Goal: Complete application form: Complete application form

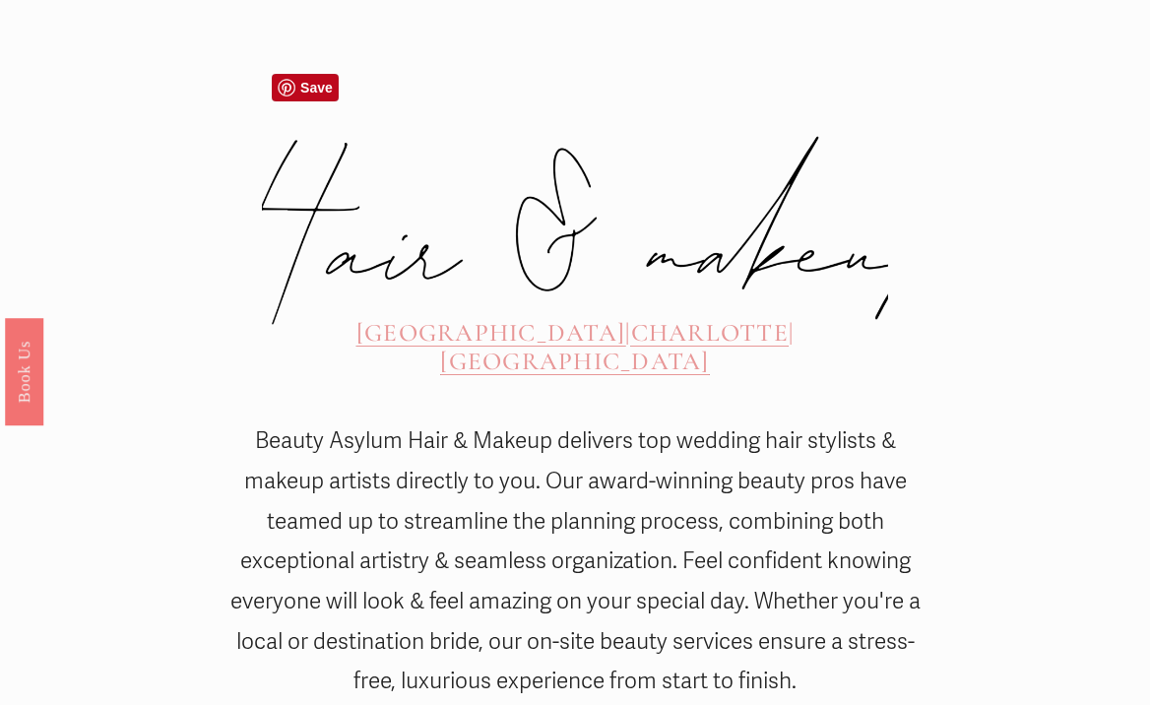
scroll to position [594, 0]
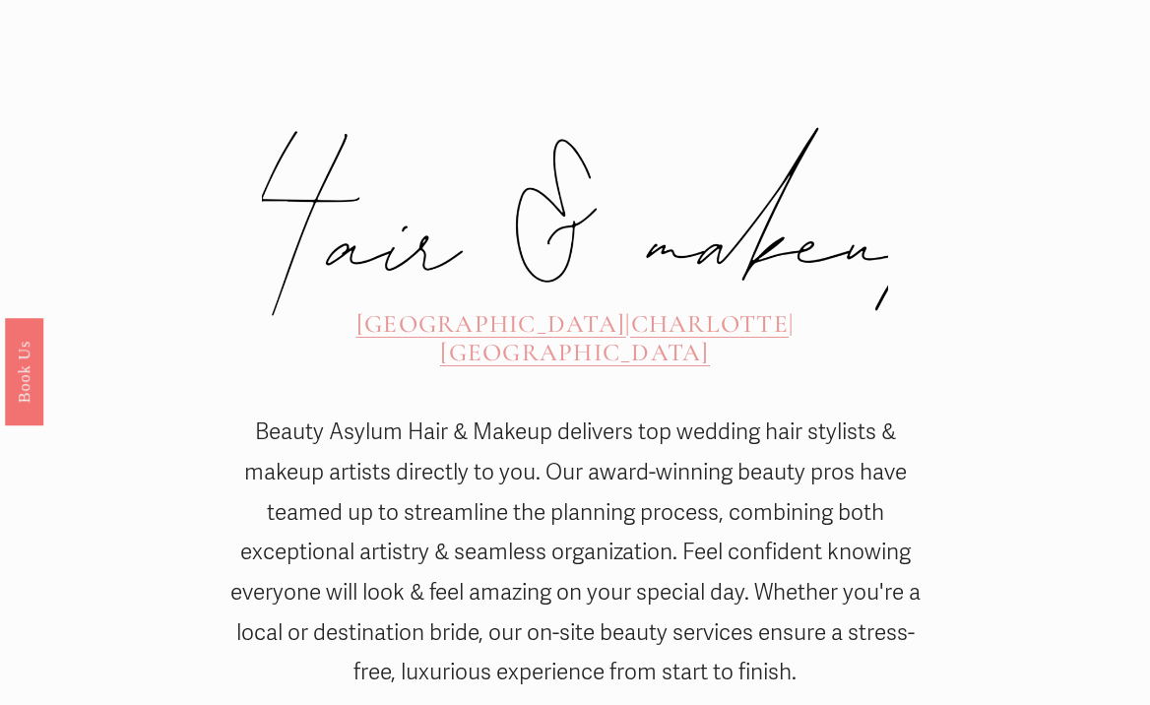
click at [395, 309] on span "[GEOGRAPHIC_DATA]" at bounding box center [491, 324] width 269 height 30
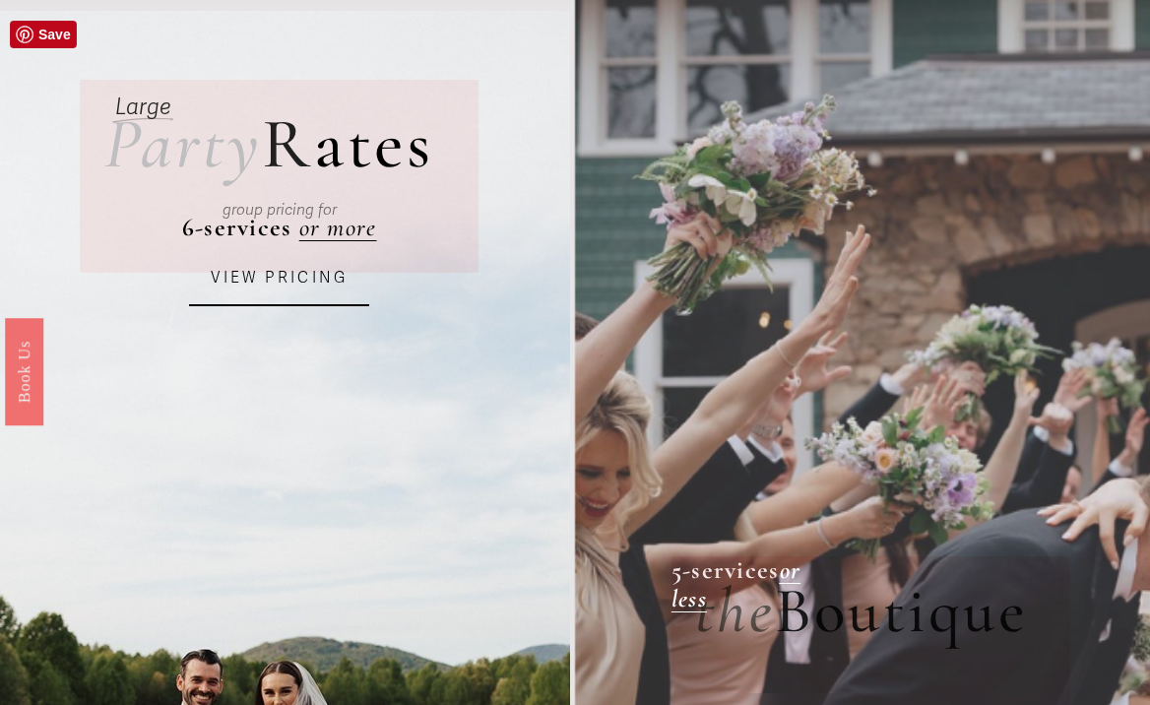
scroll to position [75, 0]
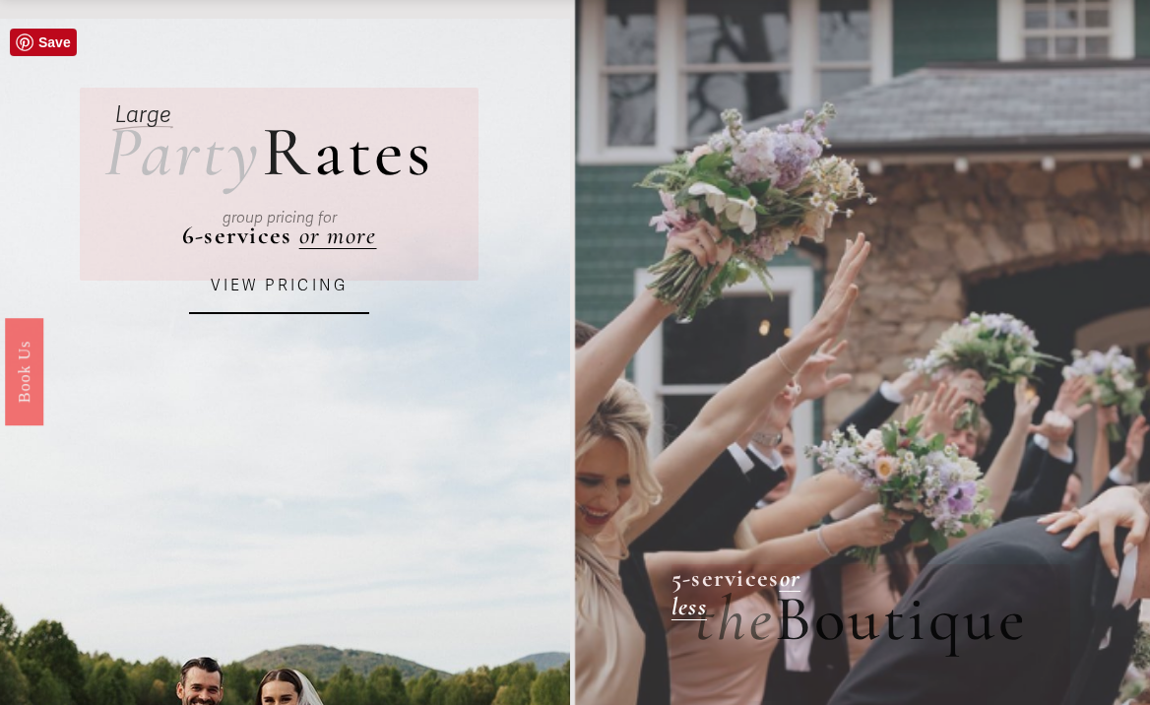
click at [173, 154] on em "Party" at bounding box center [183, 152] width 159 height 86
click at [325, 239] on div "group pricing for" at bounding box center [278, 217] width 307 height 57
click at [294, 293] on link "VIEW PRICING" at bounding box center [279, 286] width 180 height 55
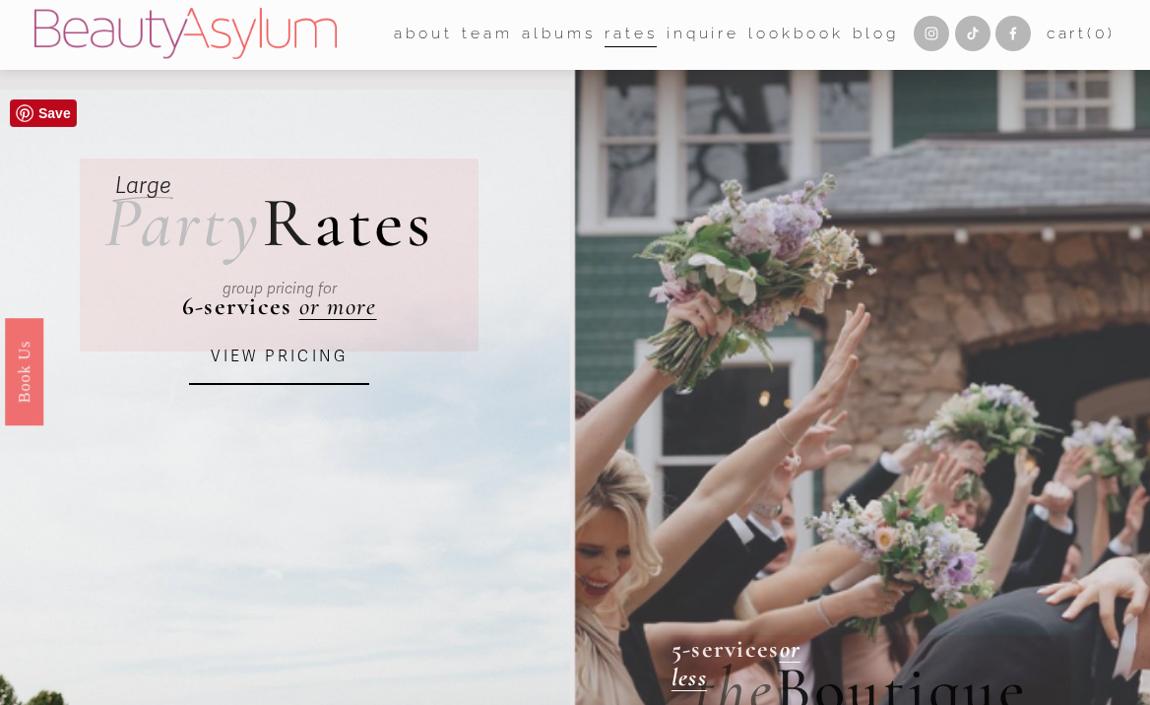
scroll to position [0, 0]
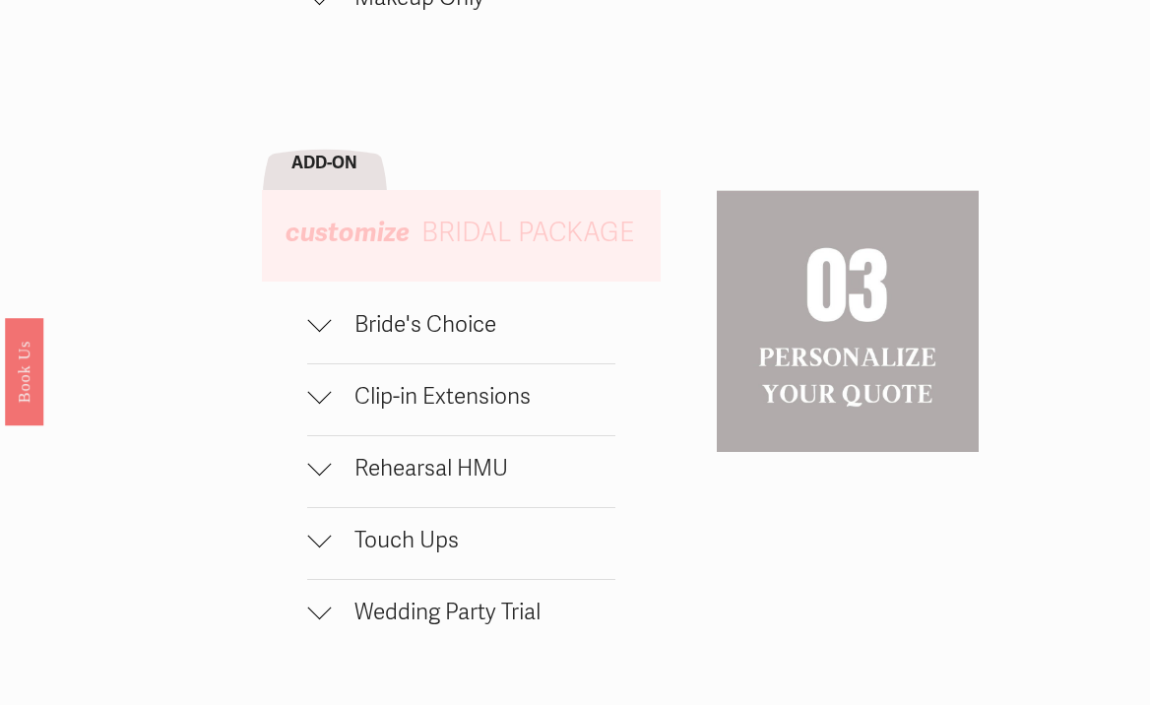
scroll to position [1528, 0]
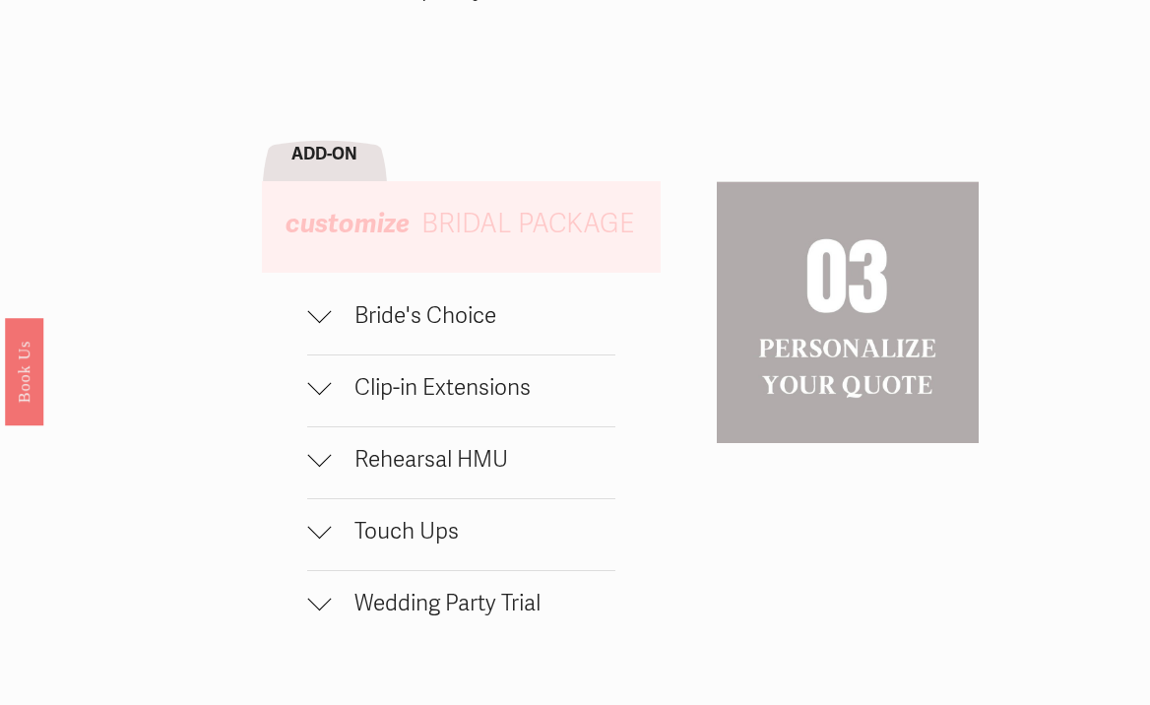
click at [415, 338] on button "Bride's Choice" at bounding box center [460, 319] width 307 height 71
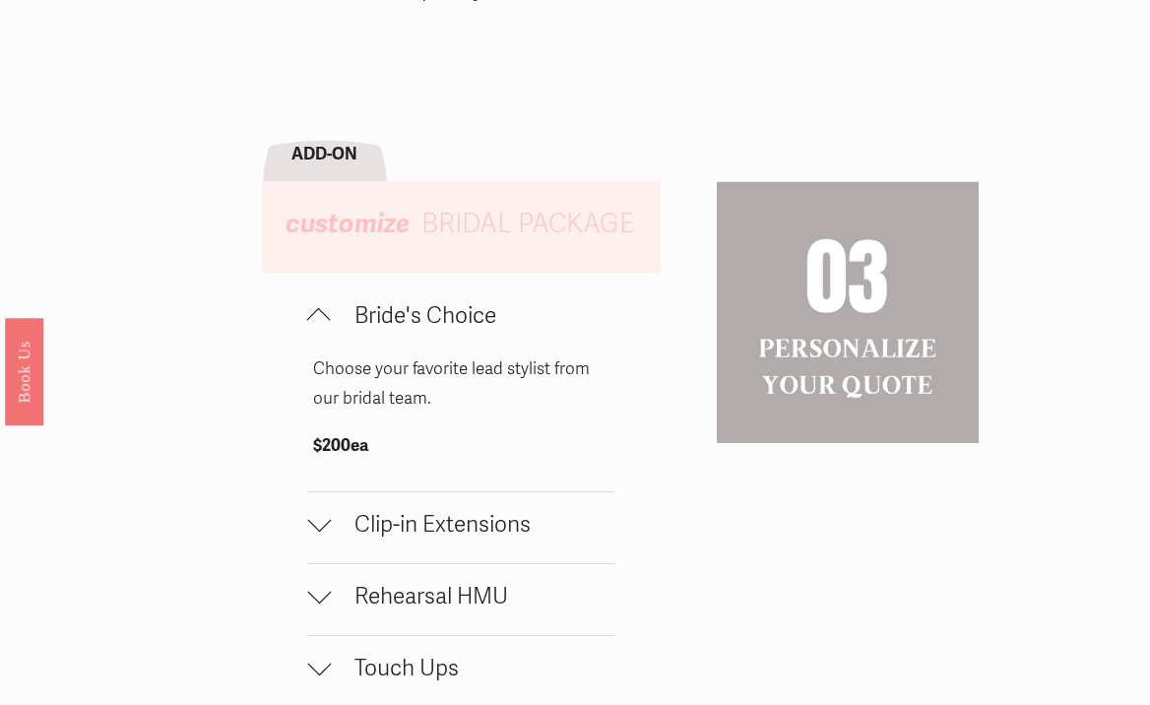
click at [415, 338] on button "Bride's Choice" at bounding box center [460, 319] width 307 height 71
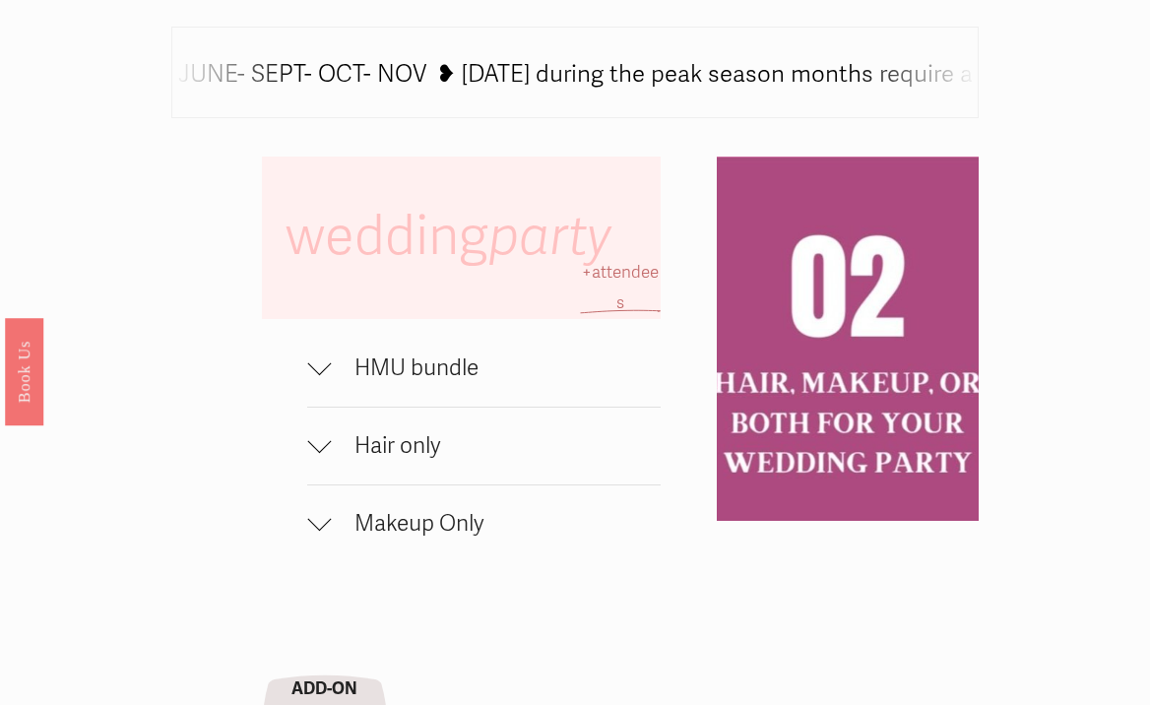
scroll to position [973, 0]
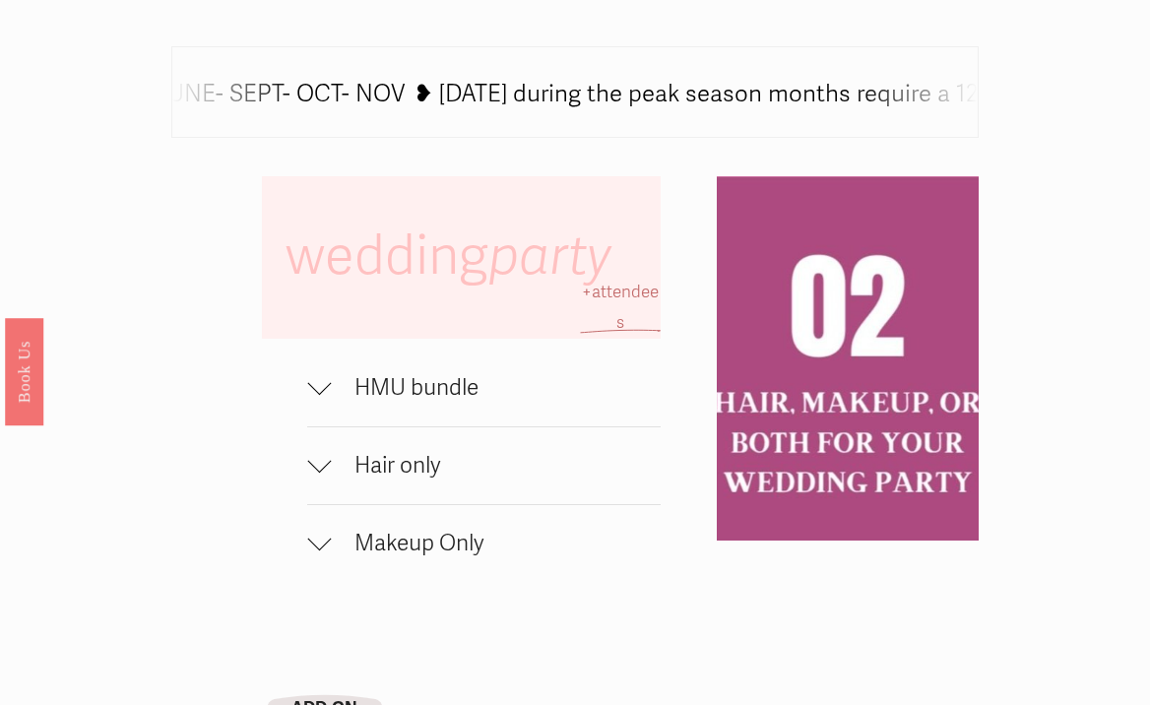
click at [434, 363] on button "HMU bundle" at bounding box center [484, 388] width 354 height 77
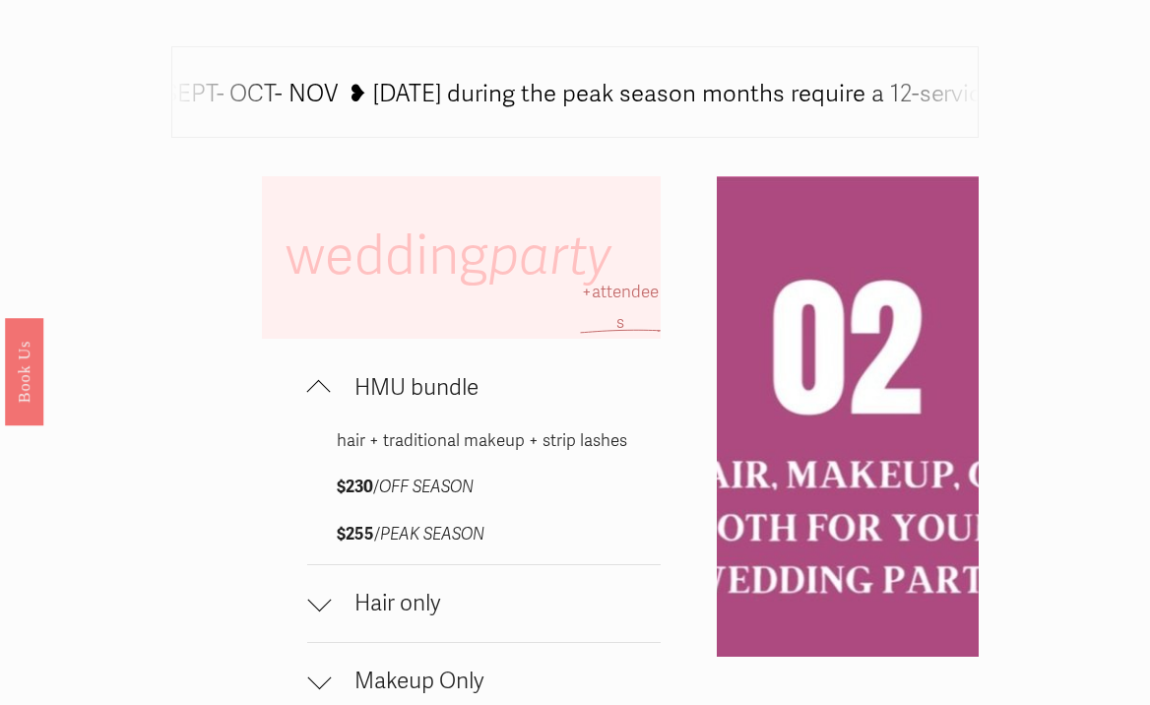
click at [434, 375] on span "HMU bundle" at bounding box center [496, 388] width 330 height 28
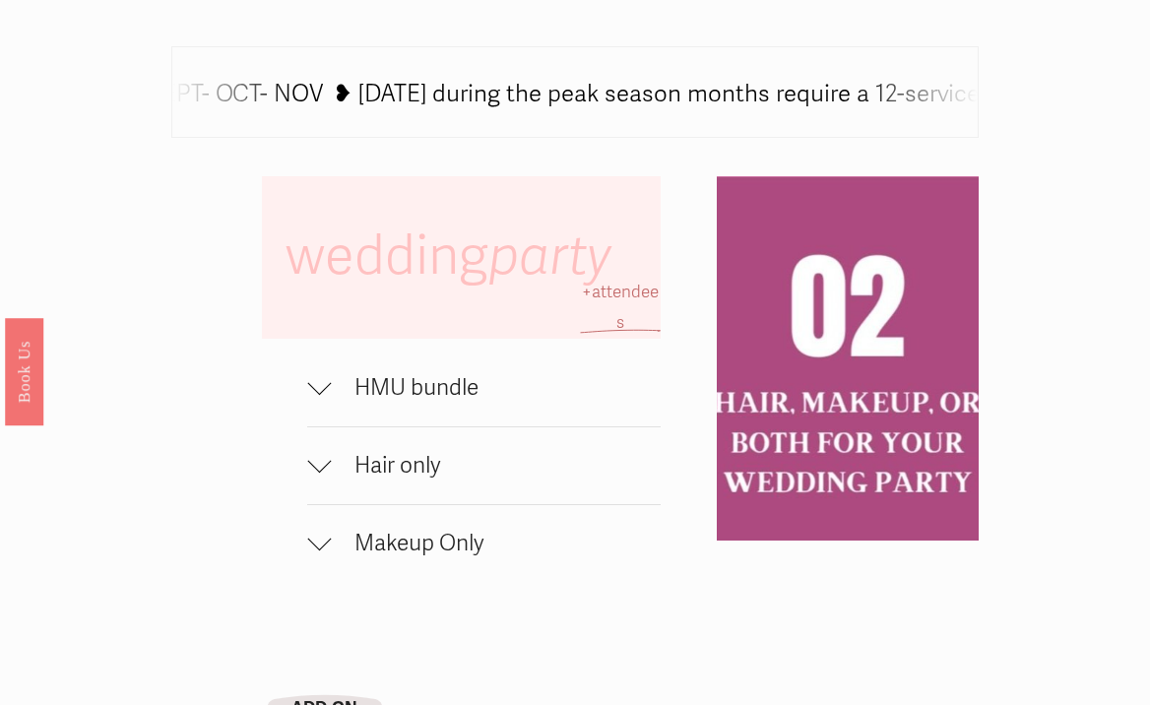
click at [434, 375] on span "HMU bundle" at bounding box center [496, 388] width 330 height 28
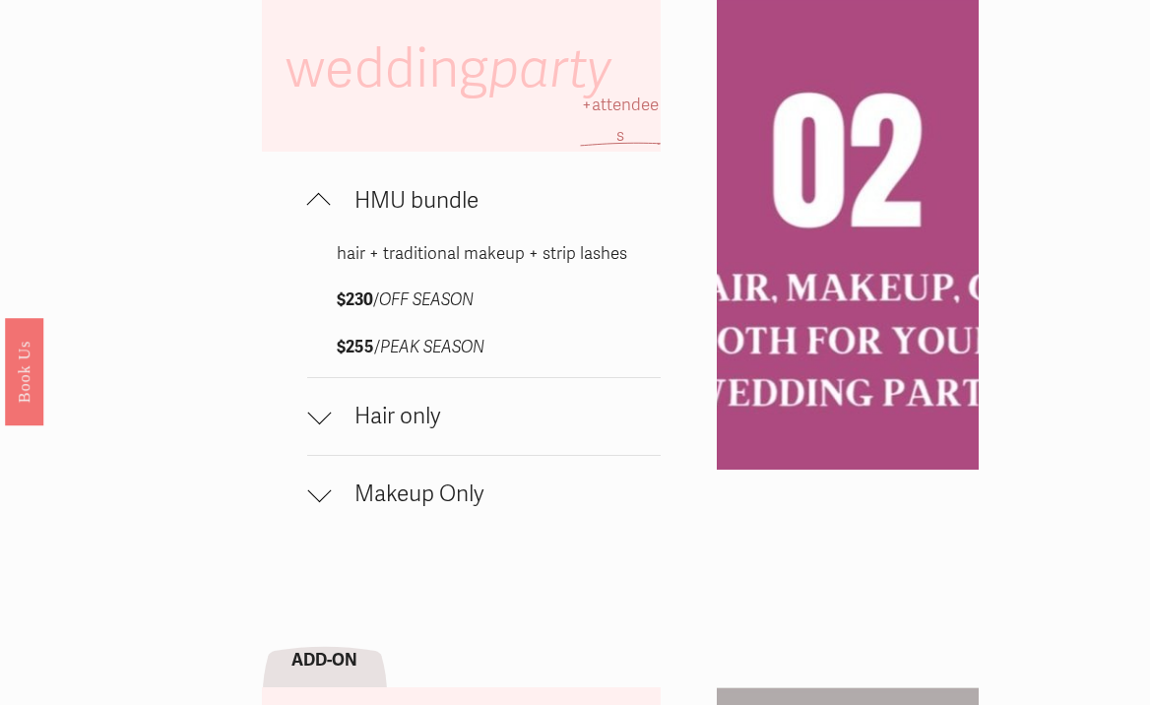
click at [398, 495] on span "Makeup Only" at bounding box center [496, 495] width 330 height 28
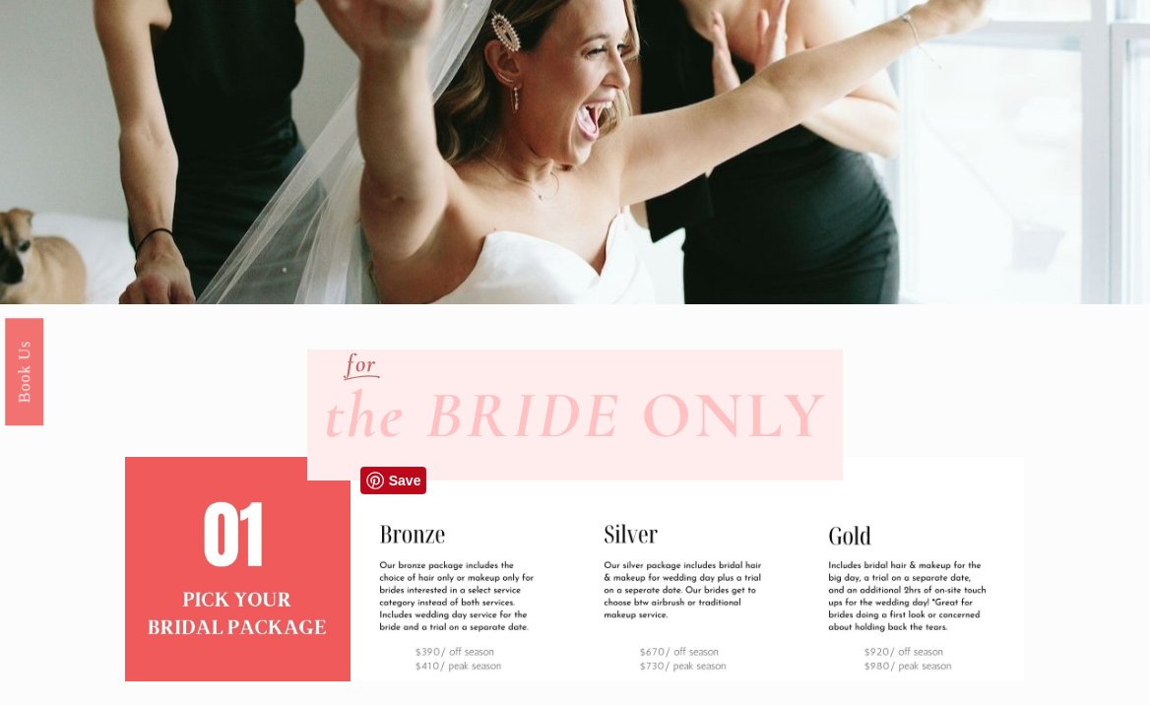
scroll to position [0, 0]
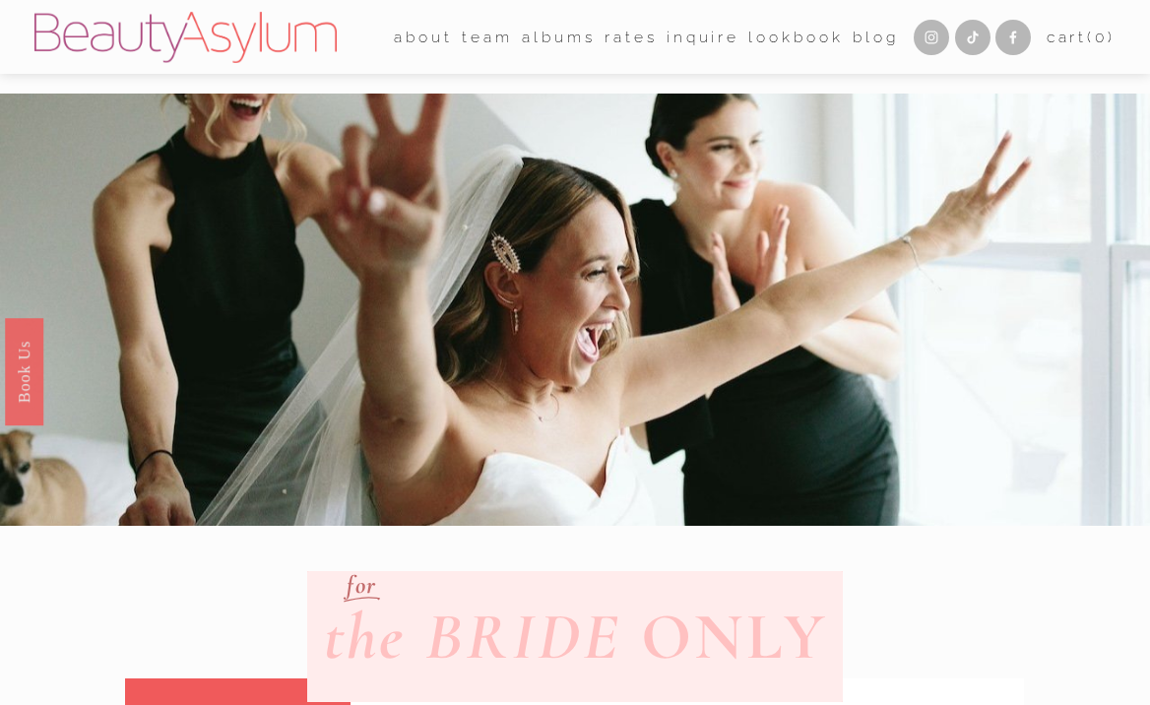
click at [607, 41] on link "Rates" at bounding box center [631, 37] width 53 height 31
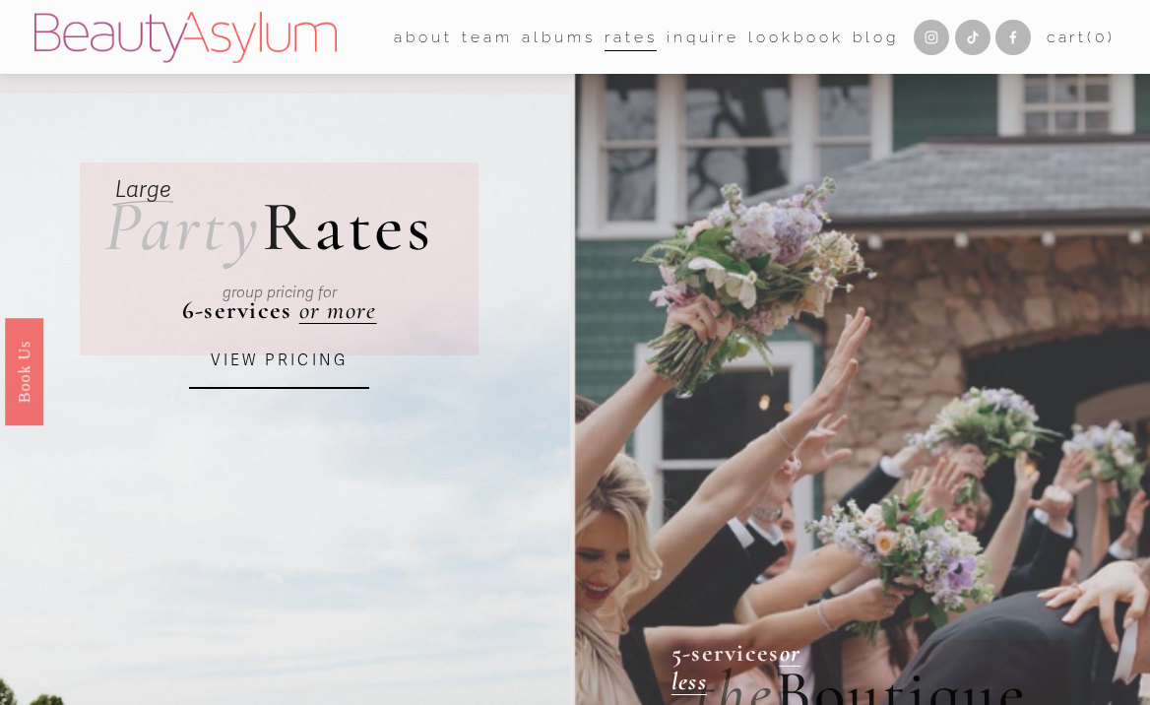
click at [682, 43] on link "Inquire" at bounding box center [703, 37] width 73 height 31
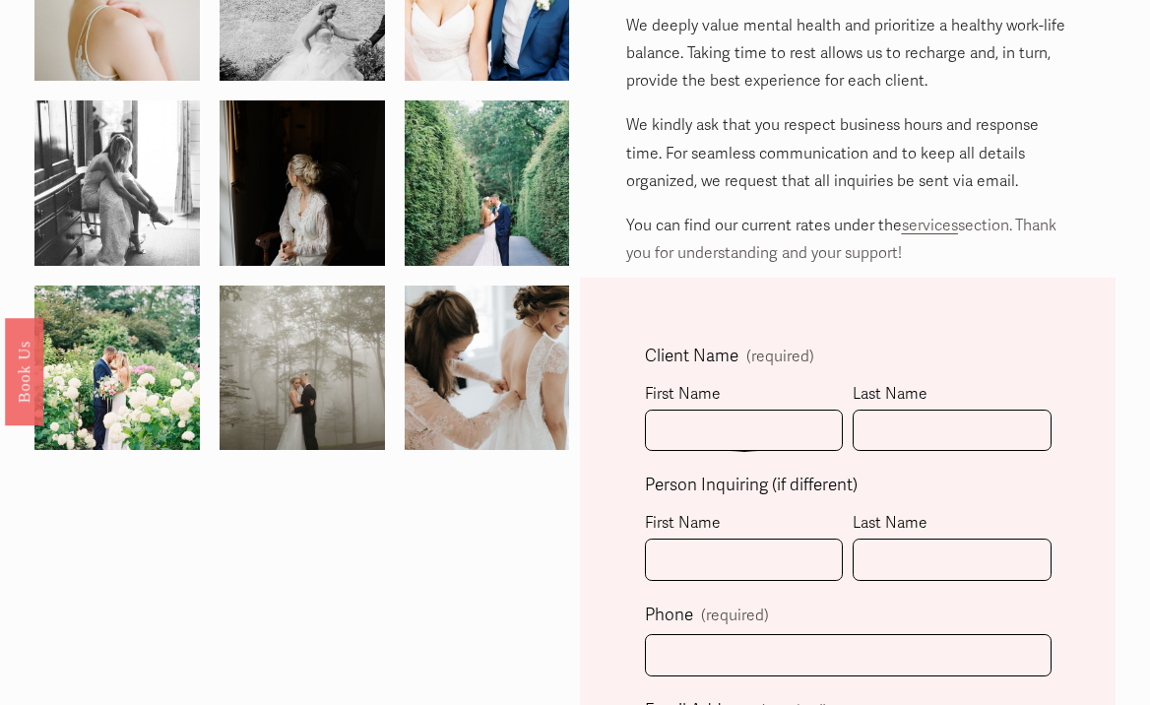
scroll to position [246, 0]
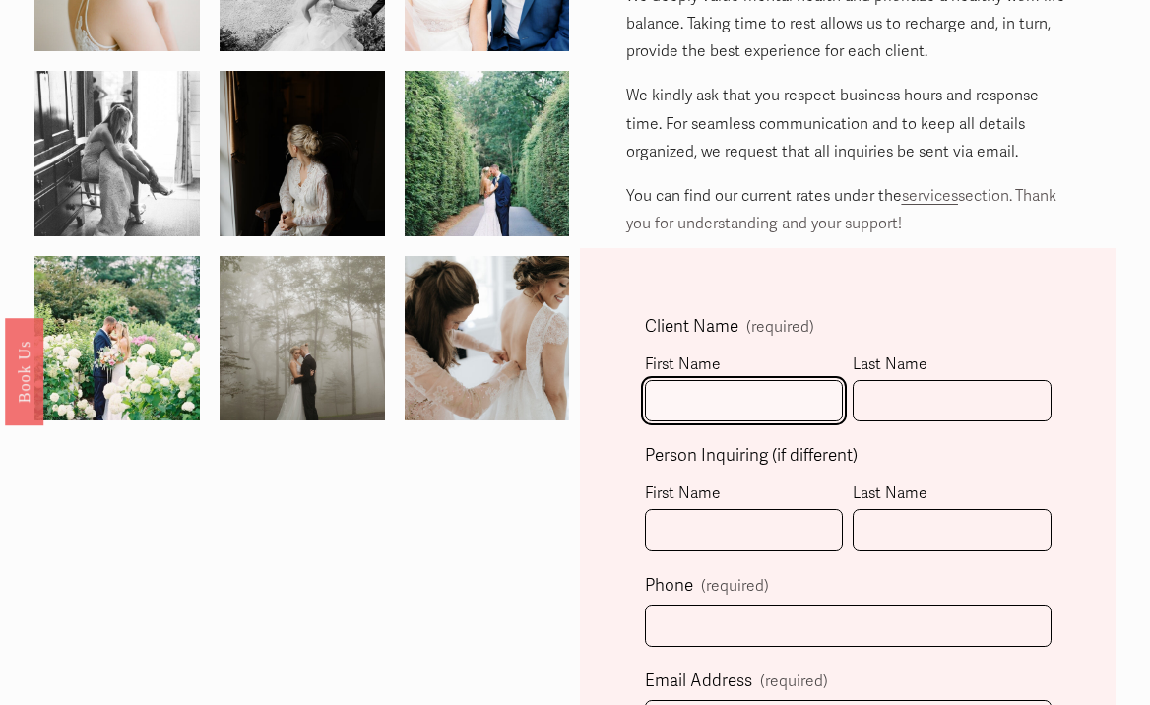
click at [704, 390] on input "First Name" at bounding box center [744, 401] width 199 height 42
type input "[PERSON_NAME]"
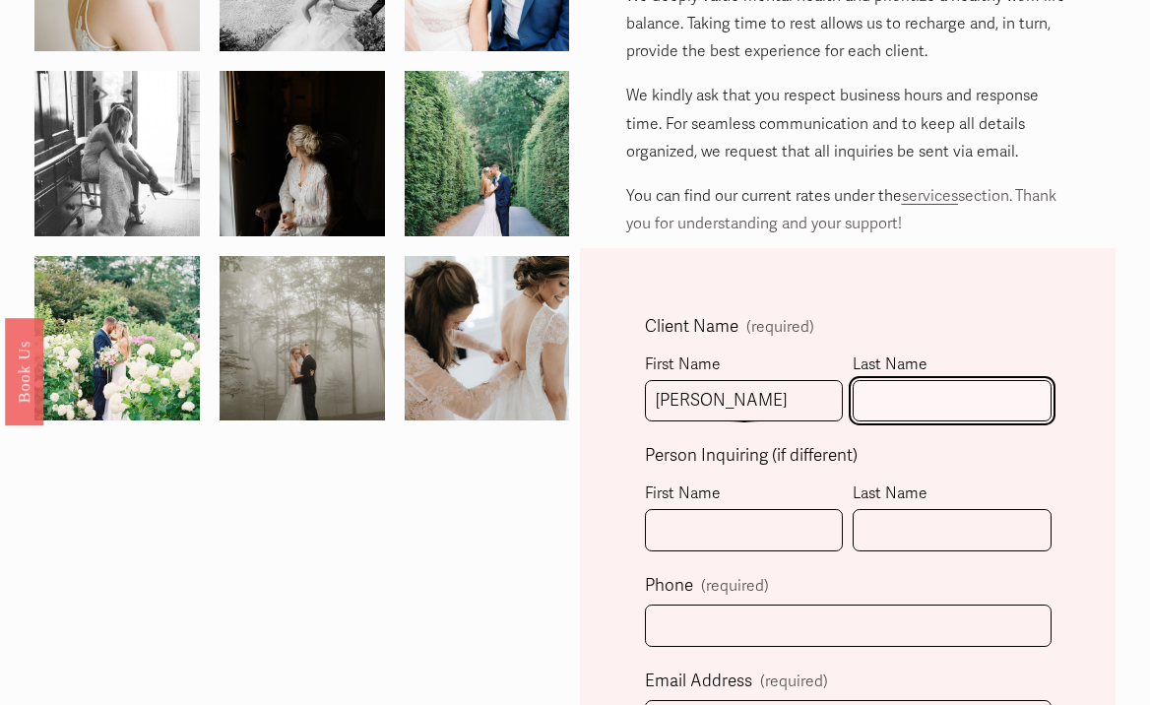
type input "[PERSON_NAME]"
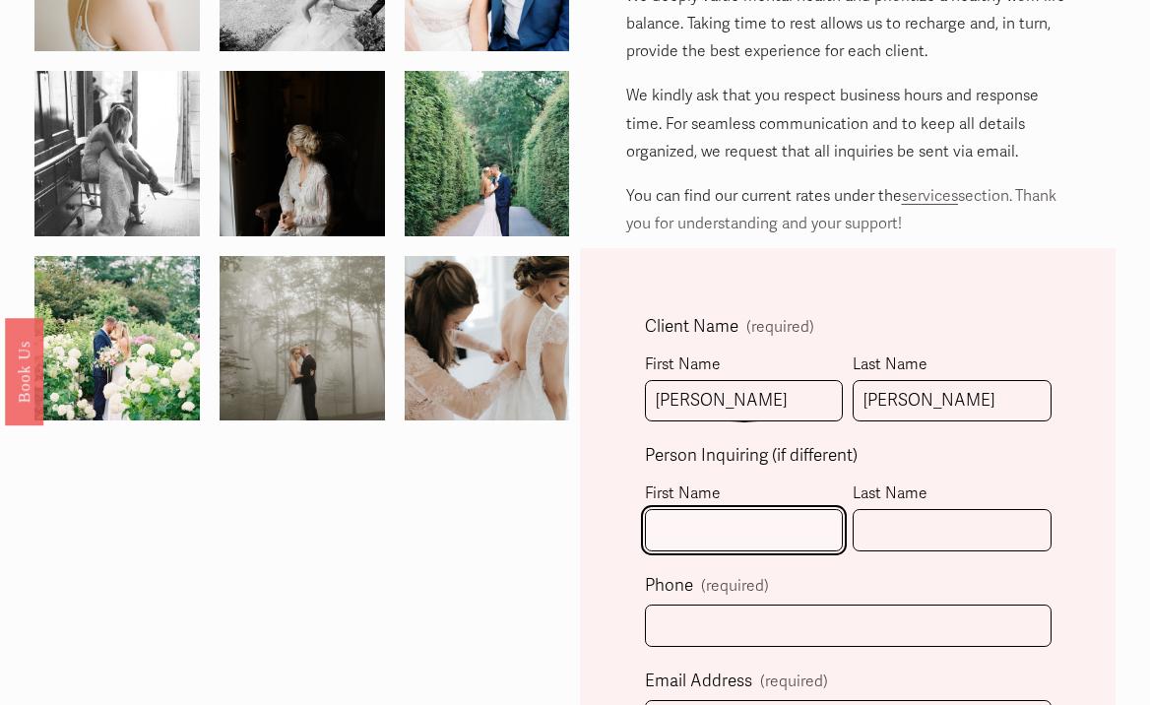
type input "[PERSON_NAME]"
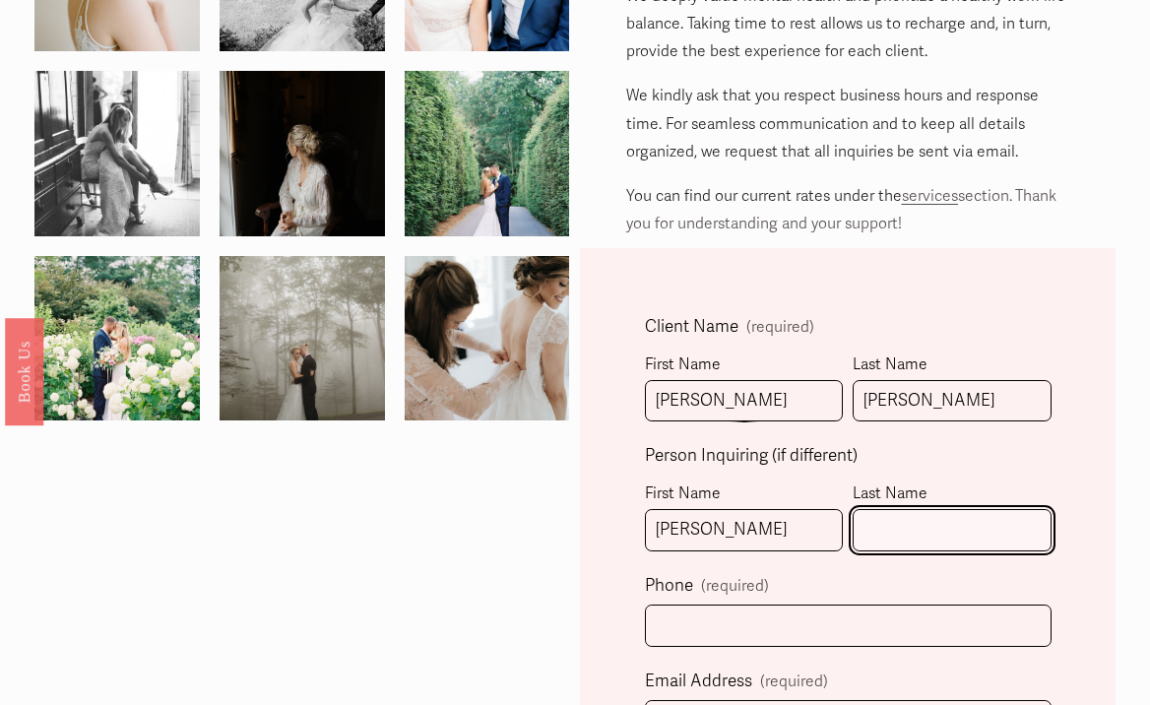
type input "Criscuolo"
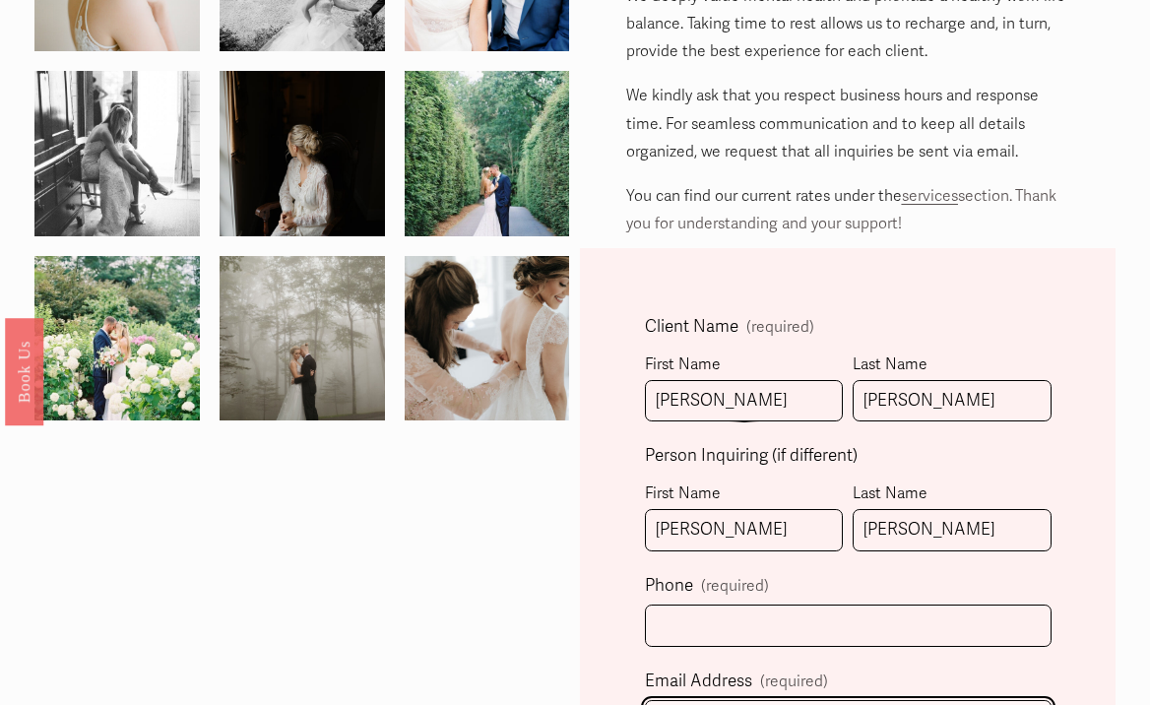
type input "jacriscuolo98@gmail.com"
select select "Atlanta, GA"
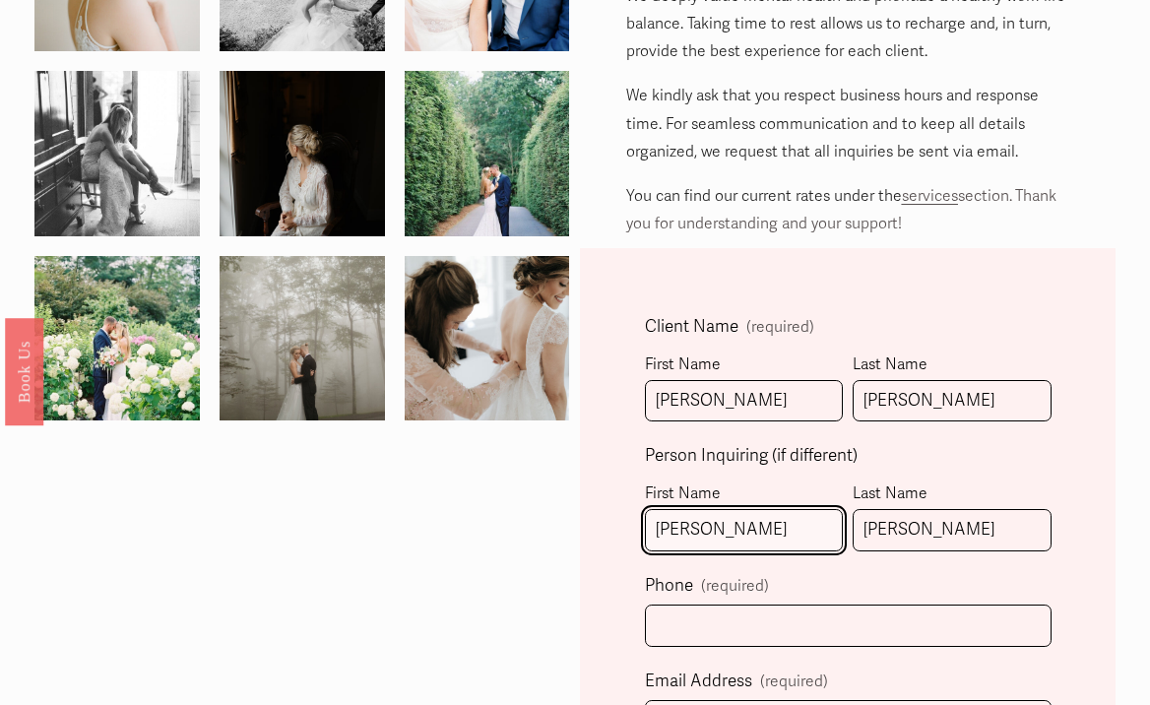
click at [754, 528] on input "Jasmyn" at bounding box center [744, 530] width 199 height 42
type input "==="
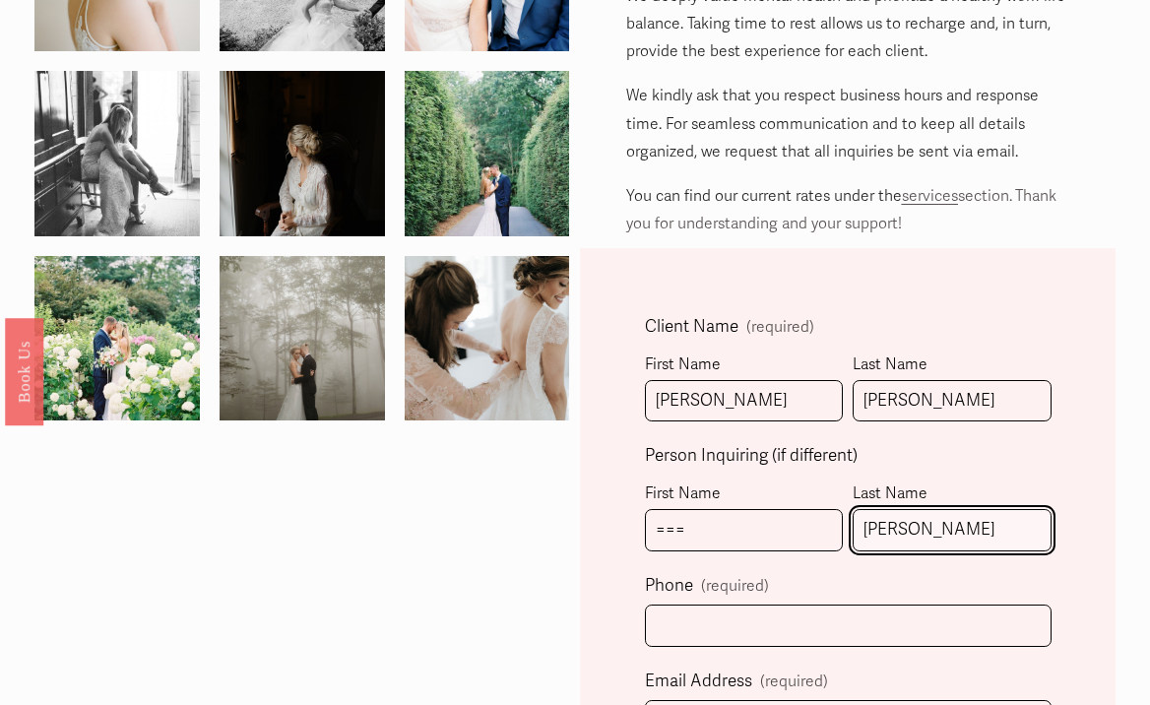
click at [966, 531] on input "Criscuolo" at bounding box center [952, 530] width 199 height 42
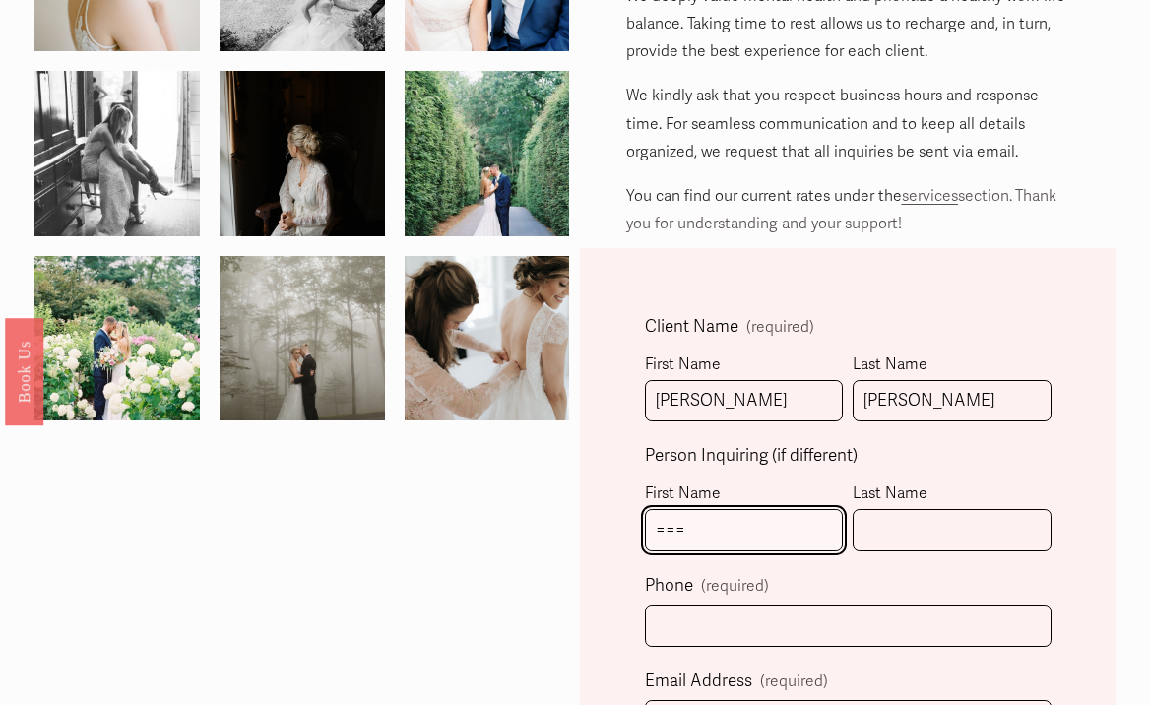
click at [811, 542] on input "===" at bounding box center [744, 530] width 199 height 42
type input "="
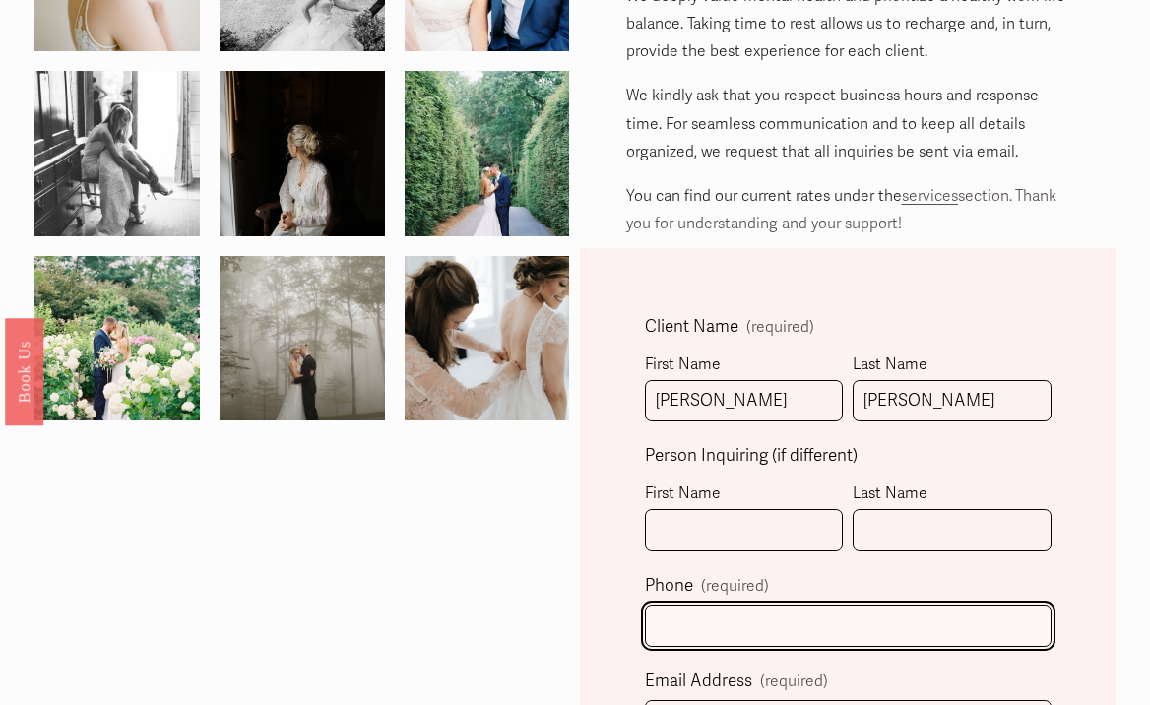
click at [801, 636] on input "text" at bounding box center [848, 626] width 407 height 42
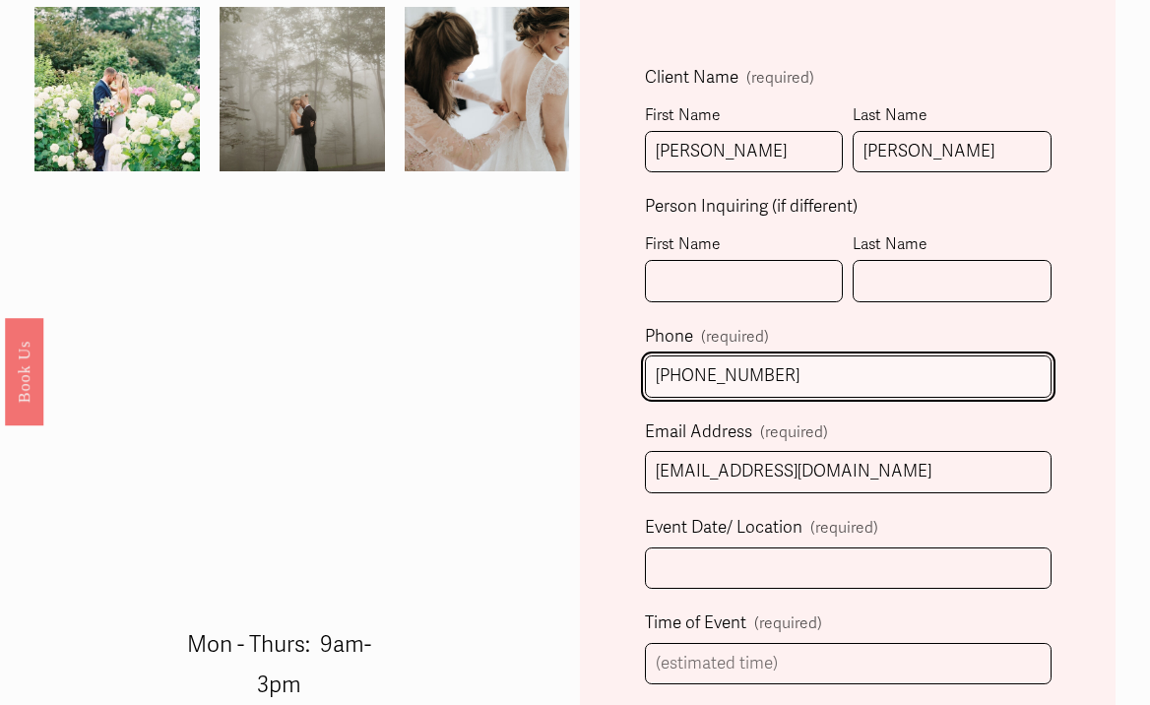
scroll to position [525, 0]
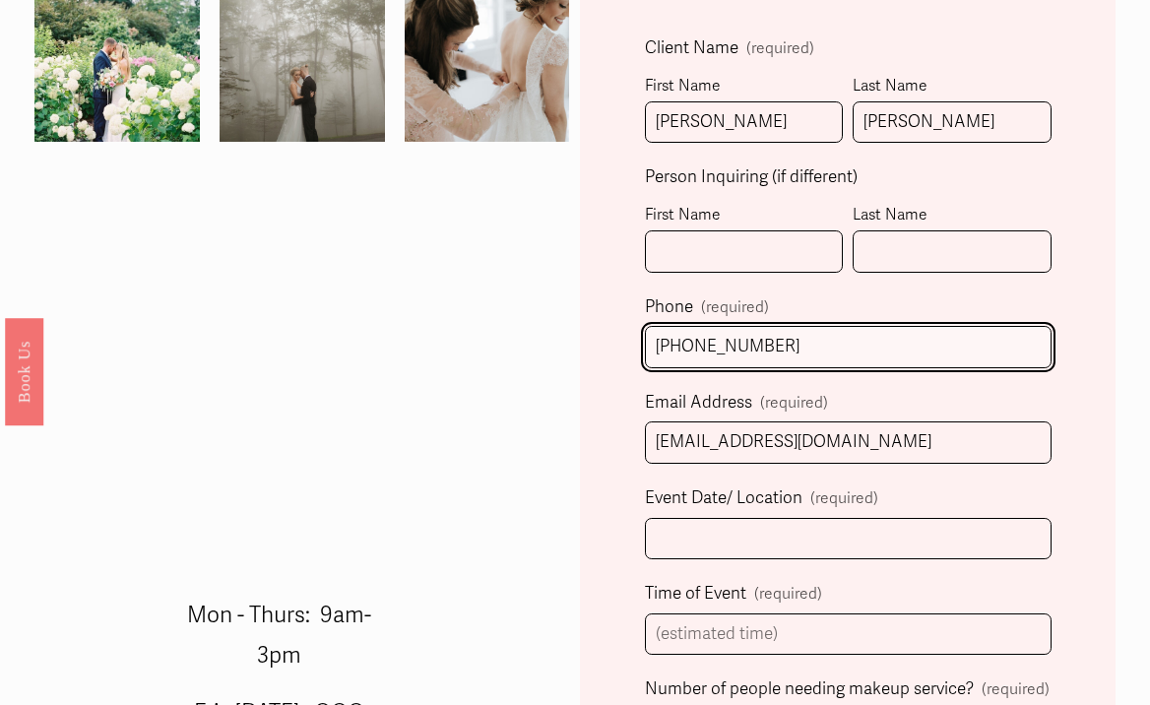
type input "(770) 309-2881"
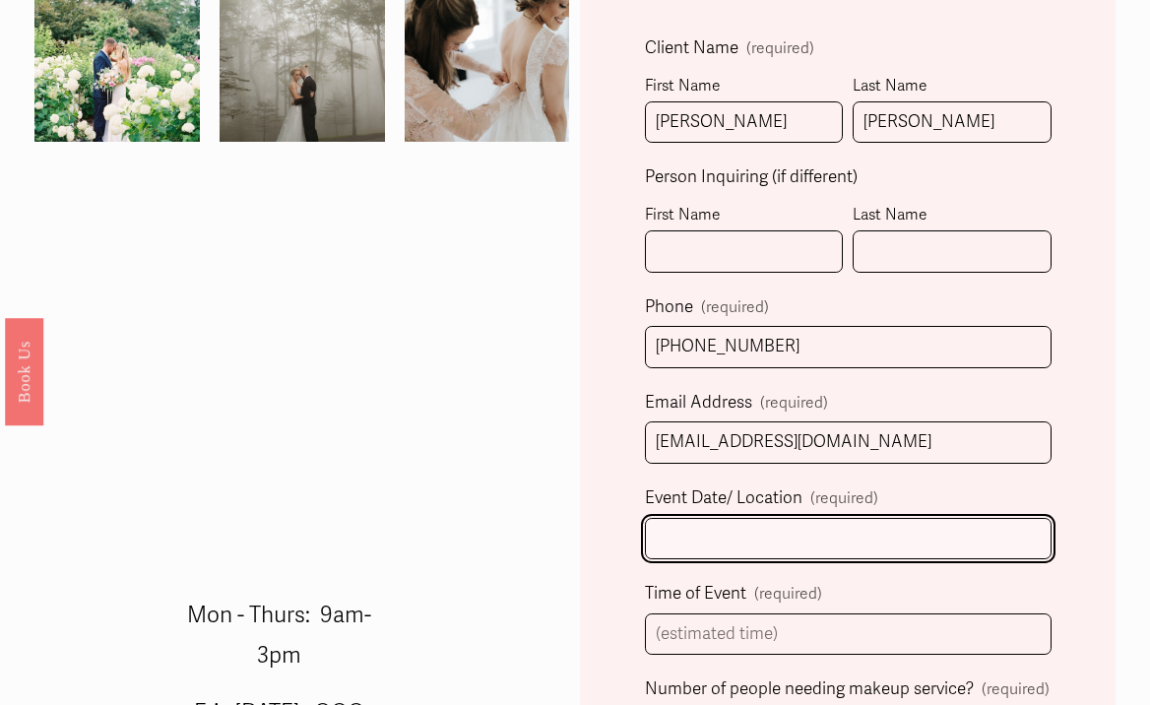
click at [832, 551] on input "Event Date/ Location (required)" at bounding box center [848, 539] width 407 height 42
type input "1"
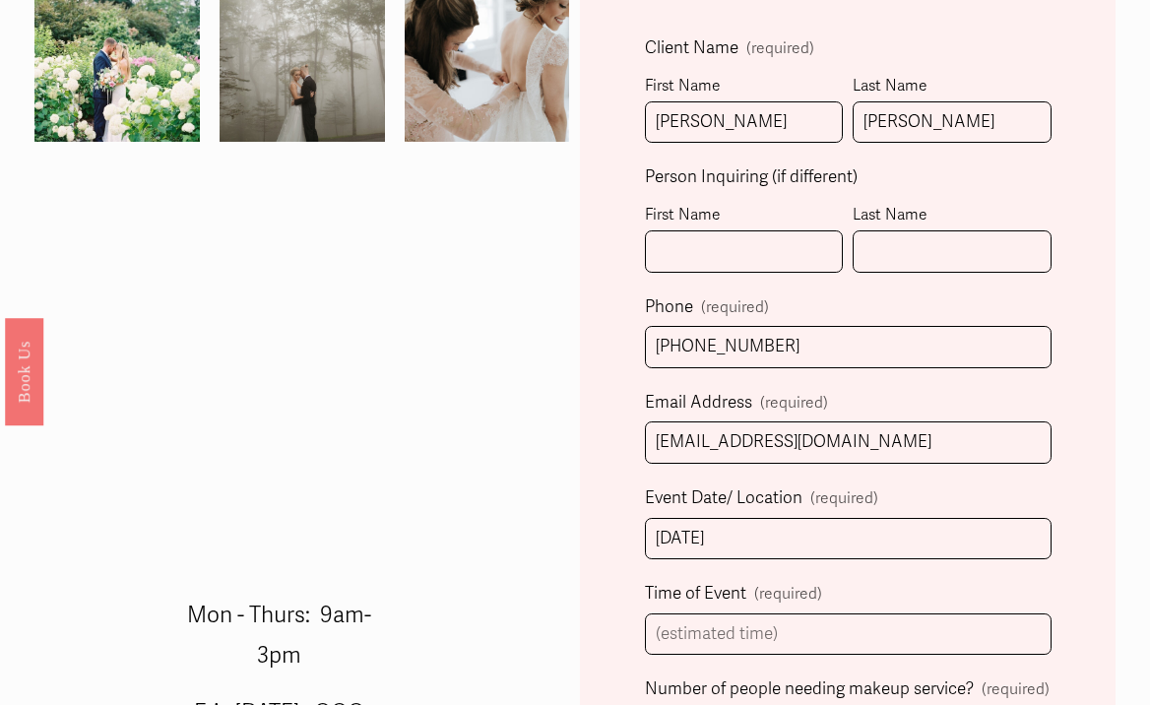
click at [511, 465] on div "We aim to respond within 48hrs. Inquiries sent Fri-Sun, will be answered by Mon…" at bounding box center [575, 661] width 1150 height 2109
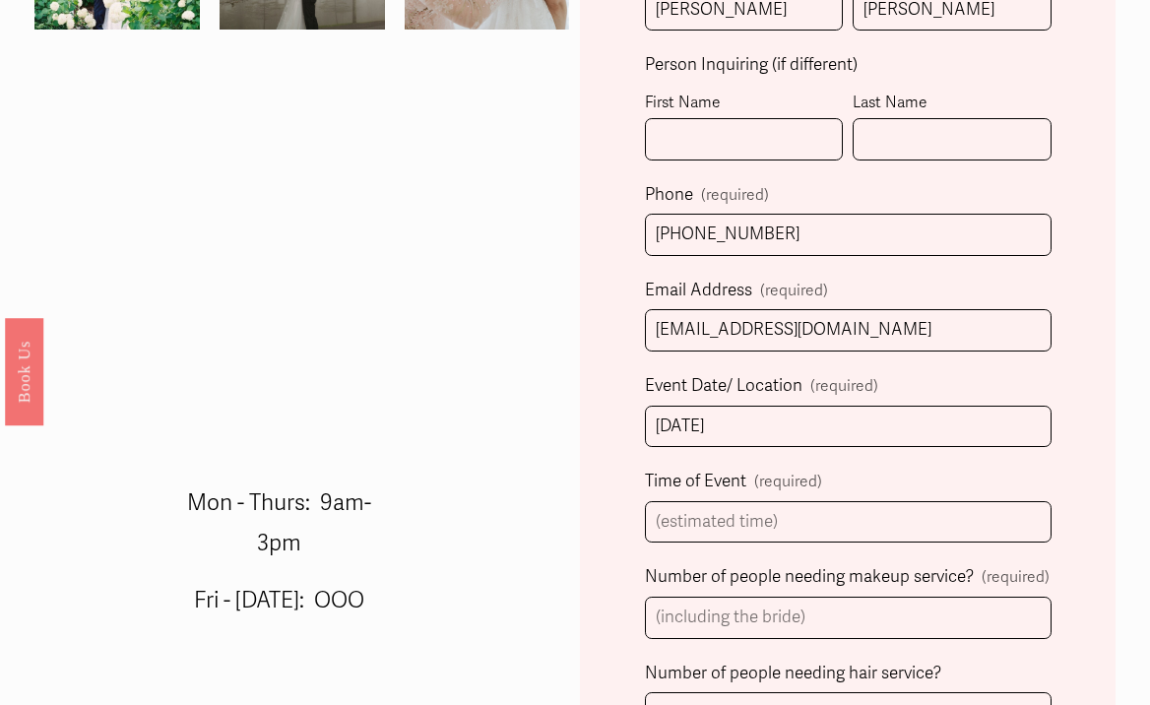
scroll to position [639, 0]
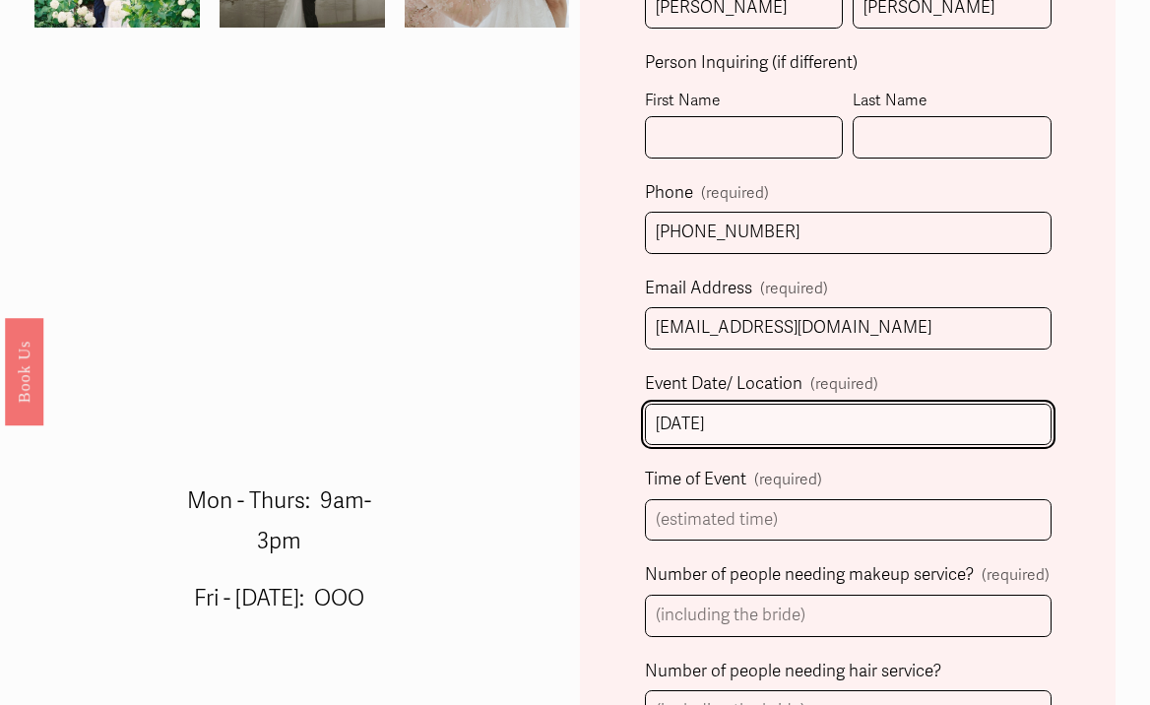
click at [743, 428] on input "11/08/2025" at bounding box center [848, 425] width 407 height 42
type input "11/08/2025 at Four Oaks Manor"
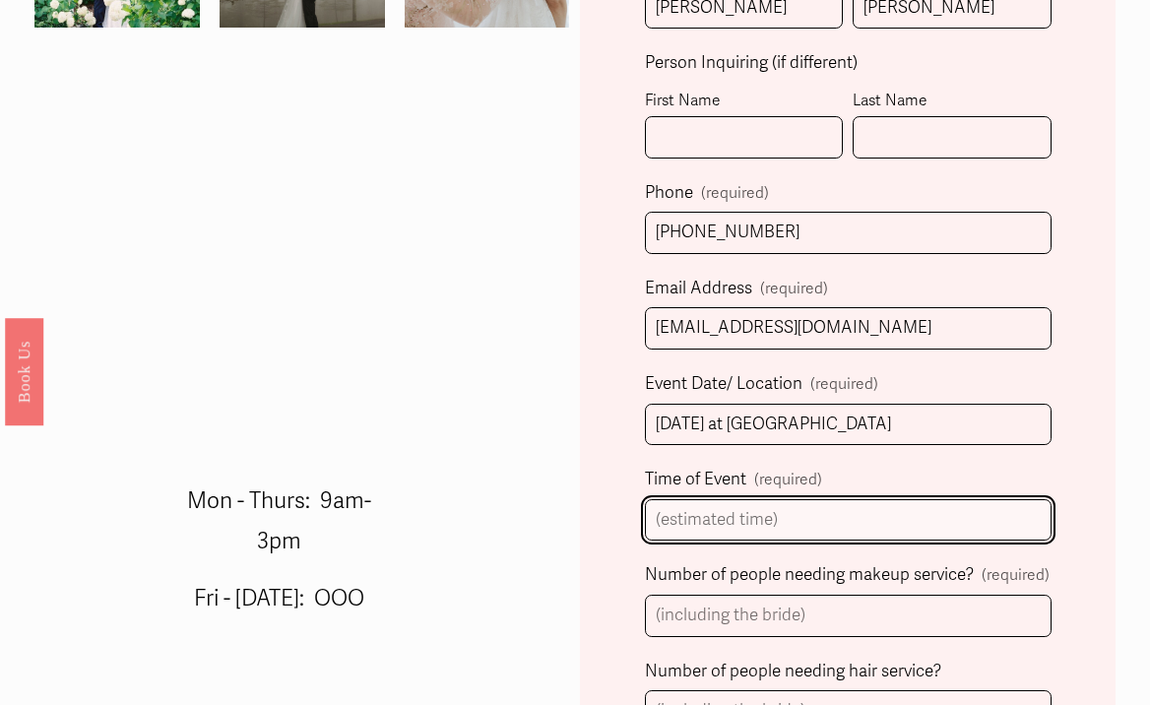
click at [821, 534] on input "Time of Event (required)" at bounding box center [848, 520] width 407 height 42
type input "0"
click at [394, 486] on div "We aim to respond within 48hrs. Inquiries sent Fri-Sun, will be answered by Mon…" at bounding box center [575, 547] width 1150 height 2109
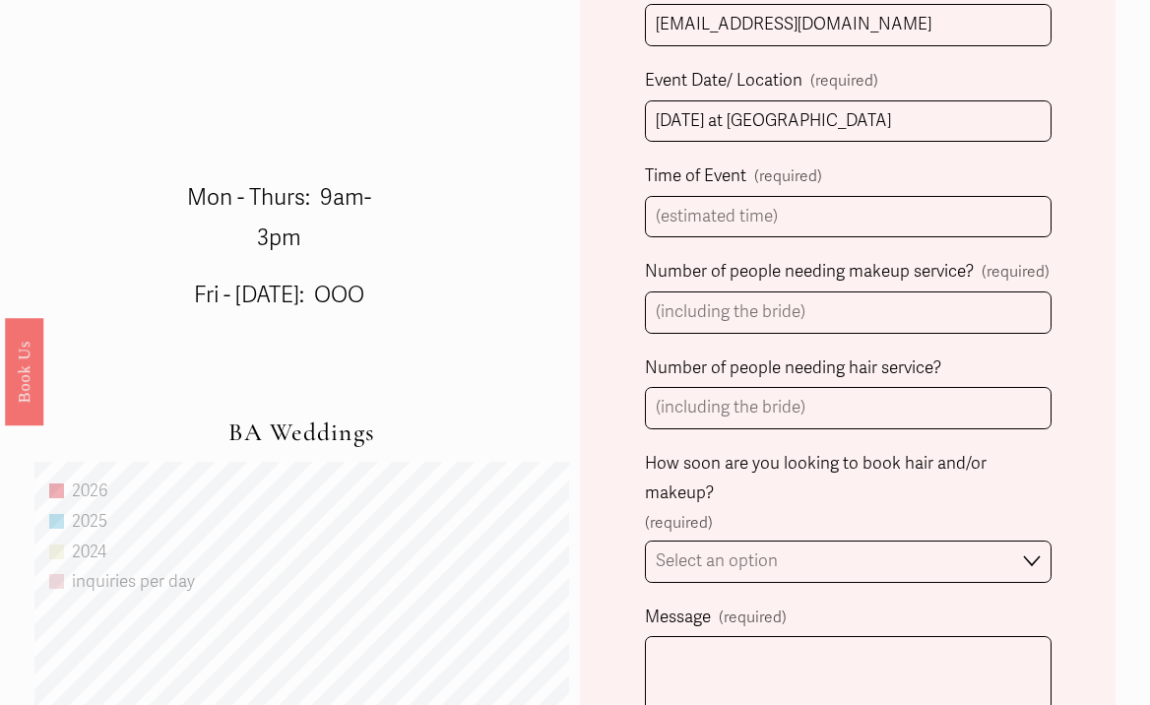
scroll to position [965, 0]
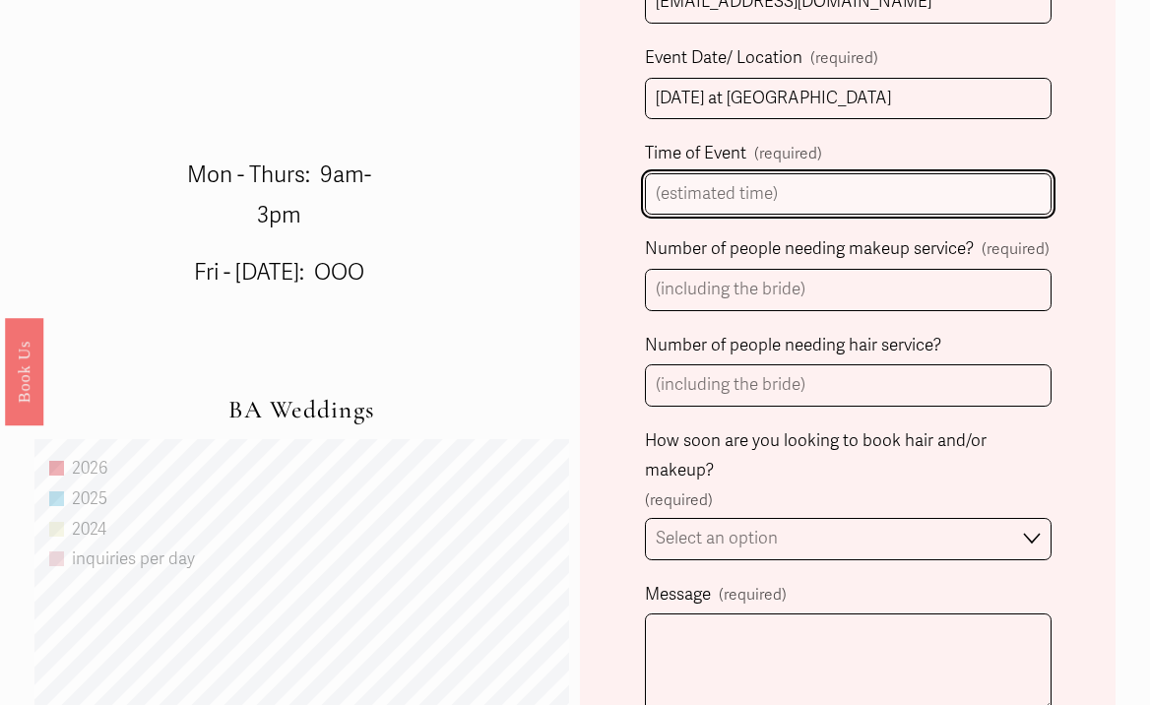
click at [798, 187] on input "Time of Event (required)" at bounding box center [848, 194] width 407 height 42
type input "1530"
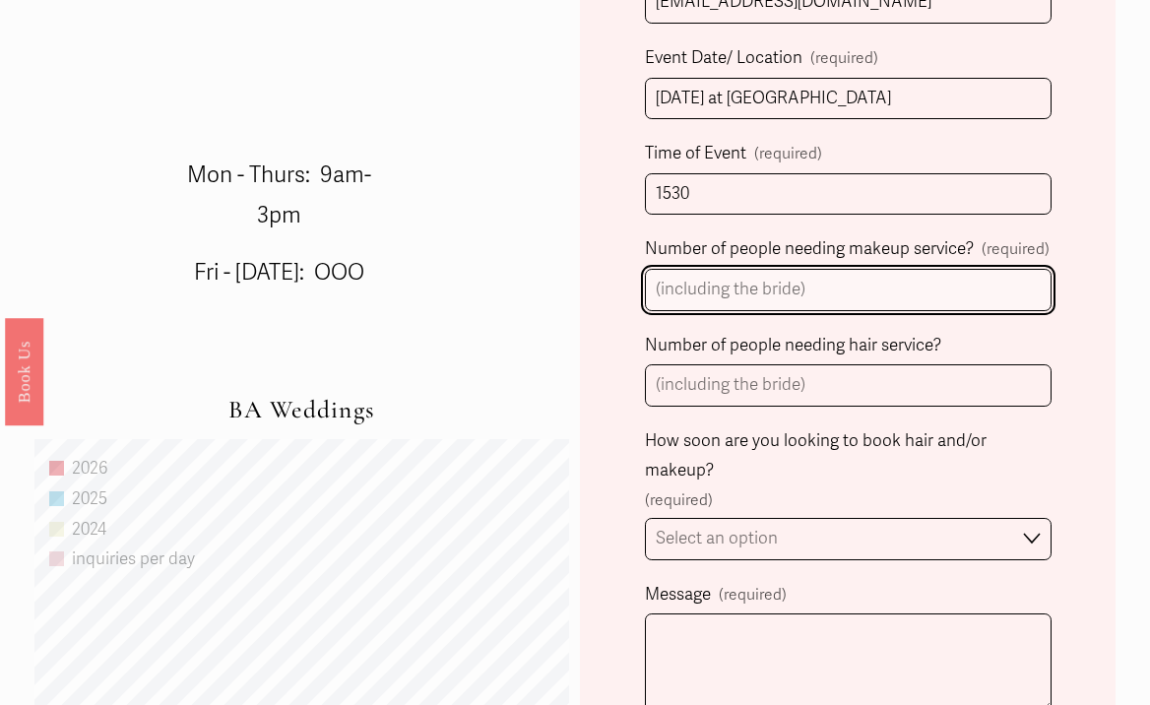
click at [796, 288] on input "Number of people needing makeup service? (required)" at bounding box center [848, 290] width 407 height 42
type input "5"
type input "4"
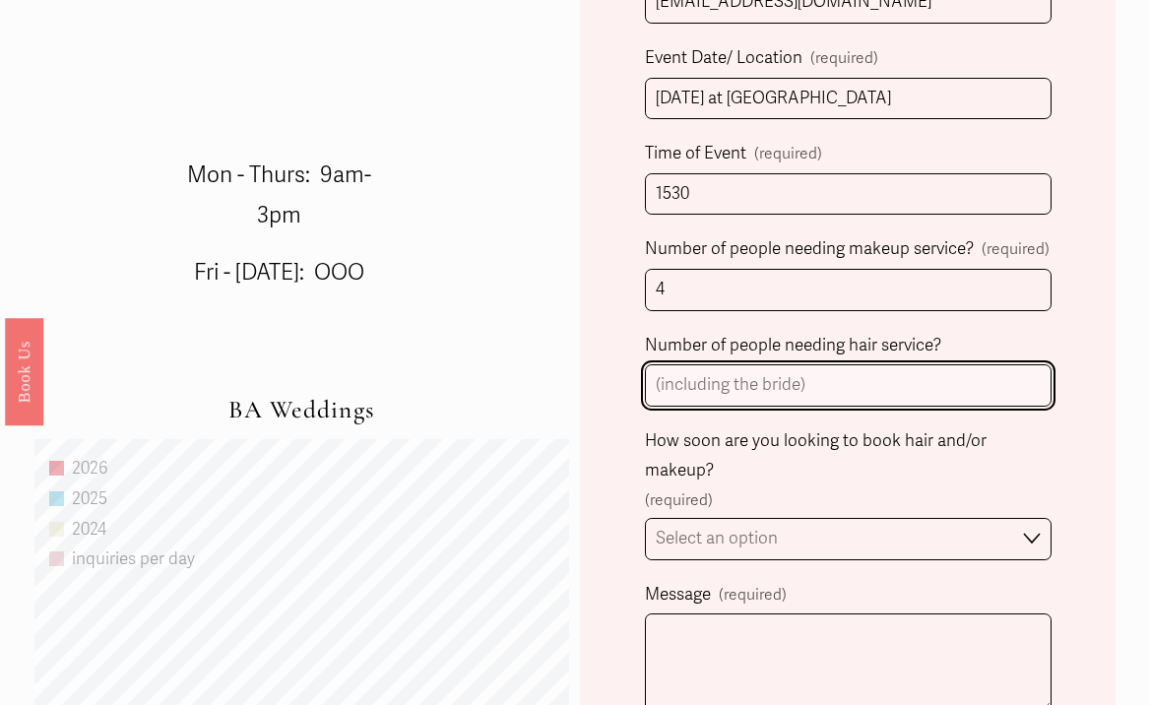
click at [838, 382] on input "Number of people needing hair service?" at bounding box center [848, 385] width 407 height 42
type input "7"
type input "6"
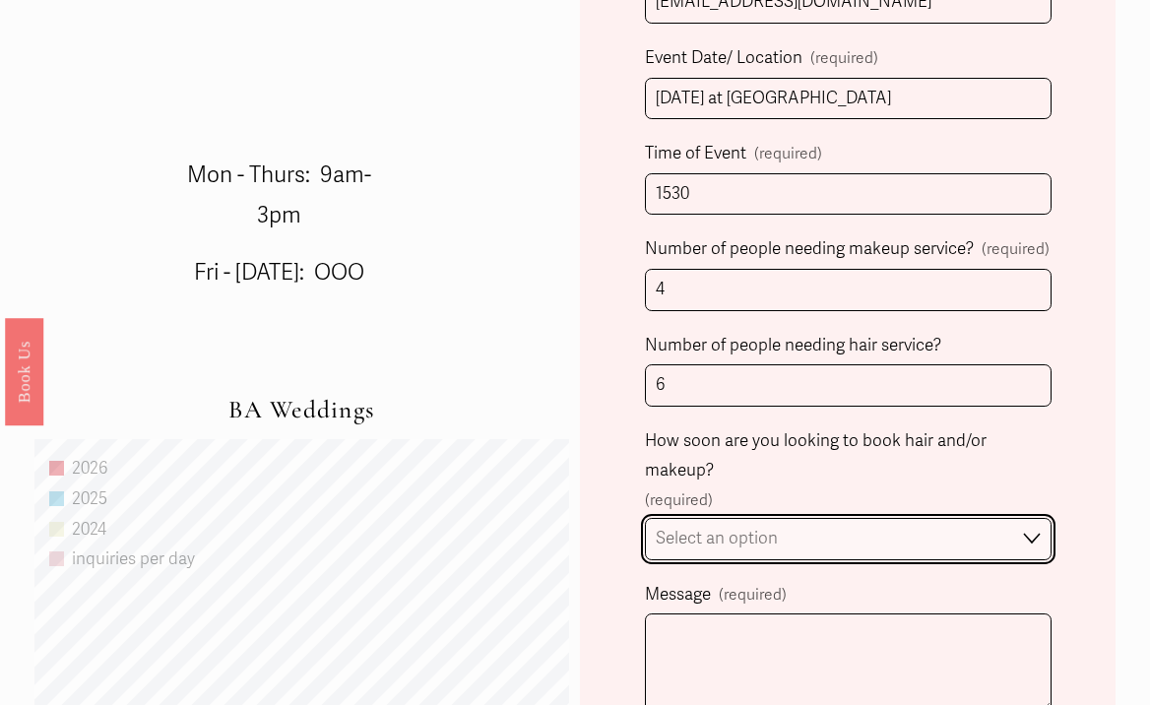
click at [895, 528] on select "Select an option Immediately 1-2 weeks I'm looking for information & not ready …" at bounding box center [848, 539] width 407 height 42
select select "1-2 weeks"
click at [645, 518] on select "Select an option Immediately 1-2 weeks I'm looking for information & not ready …" at bounding box center [848, 539] width 407 height 42
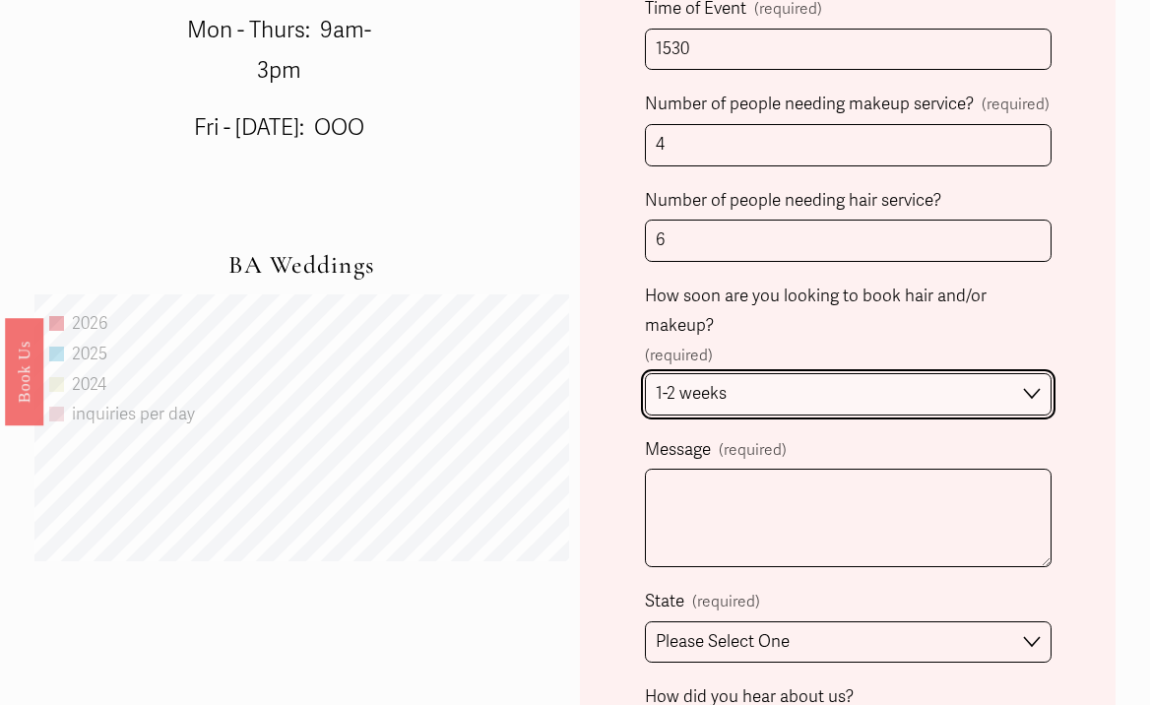
scroll to position [1253, 0]
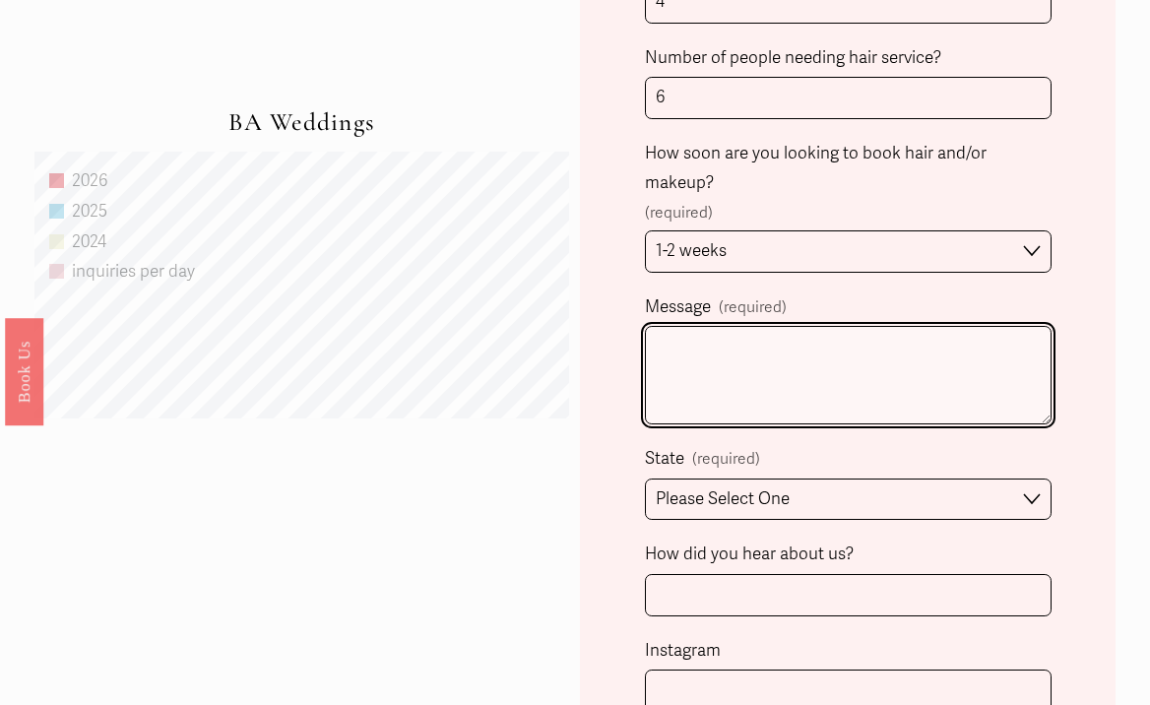
click at [932, 409] on textarea "Message (required)" at bounding box center [848, 375] width 407 height 98
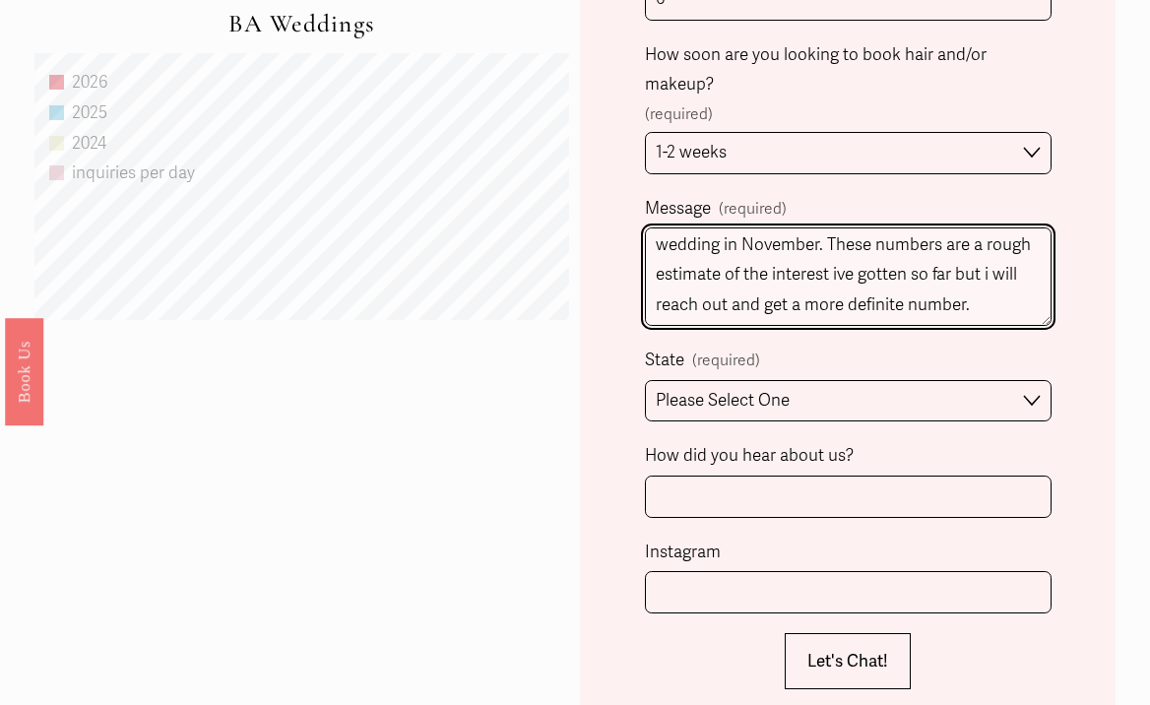
scroll to position [1355, 0]
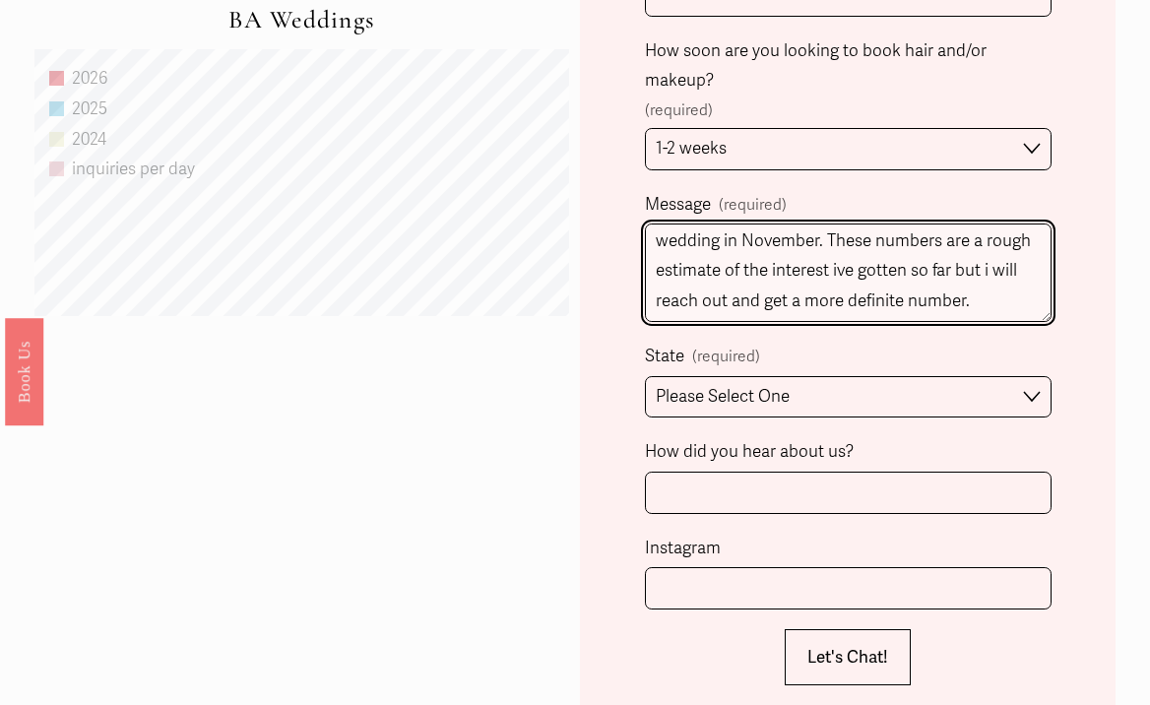
type textarea "Hi, I am interested in booking your services for my wedding in November. These …"
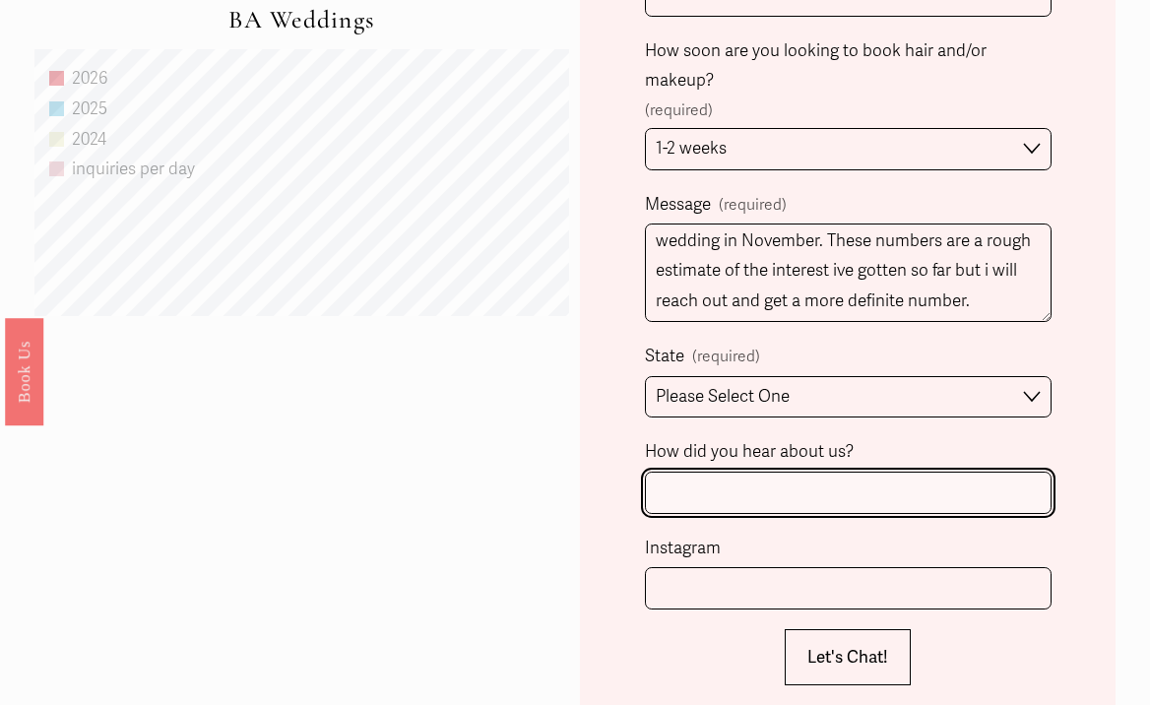
click at [916, 495] on input "How did you hear about us?" at bounding box center [848, 493] width 407 height 42
type input "The Knot"
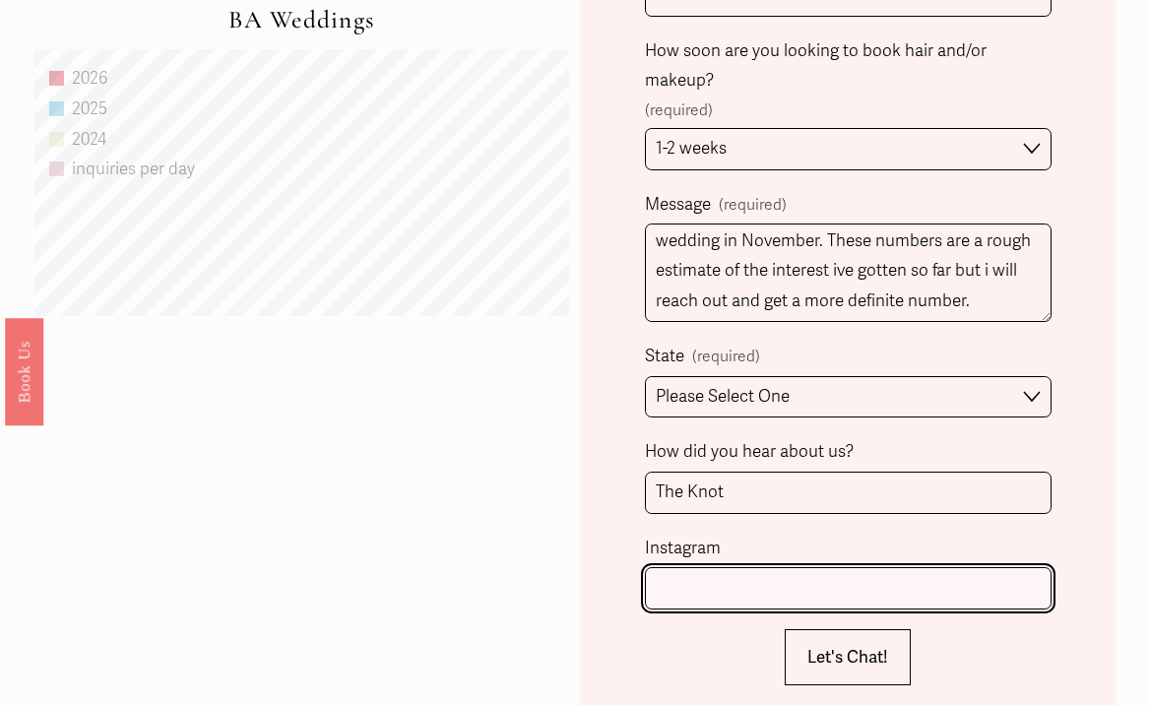
click at [888, 578] on input "Instagram" at bounding box center [848, 588] width 407 height 42
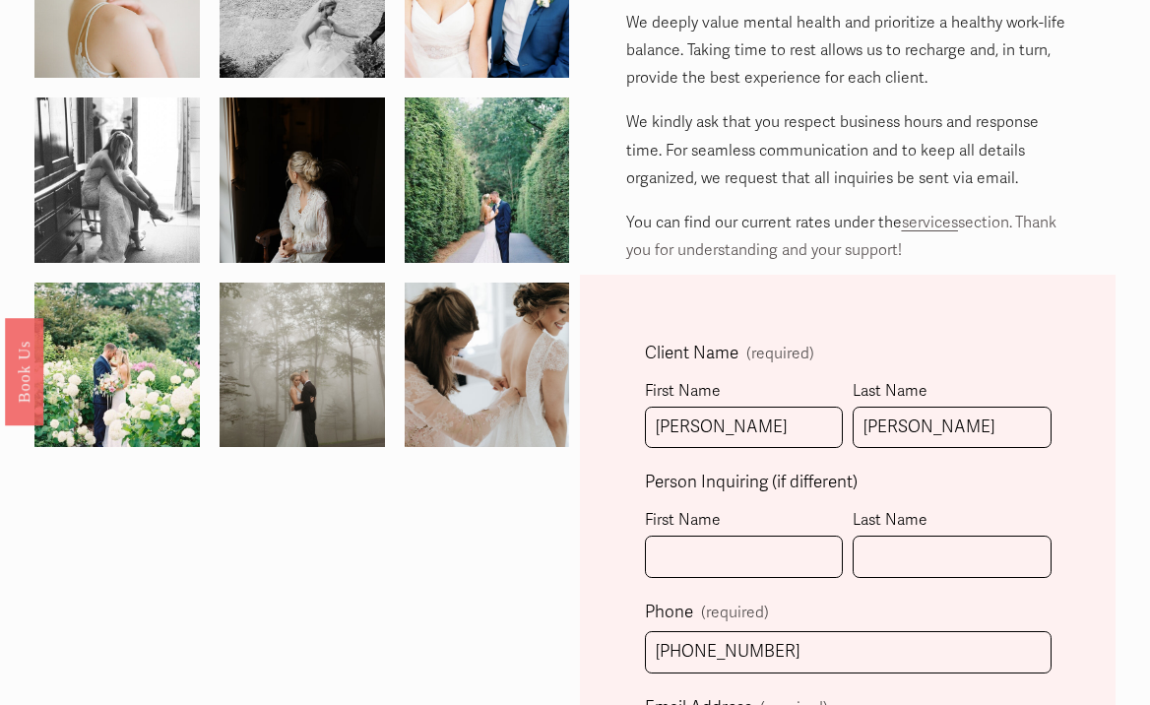
scroll to position [217, 0]
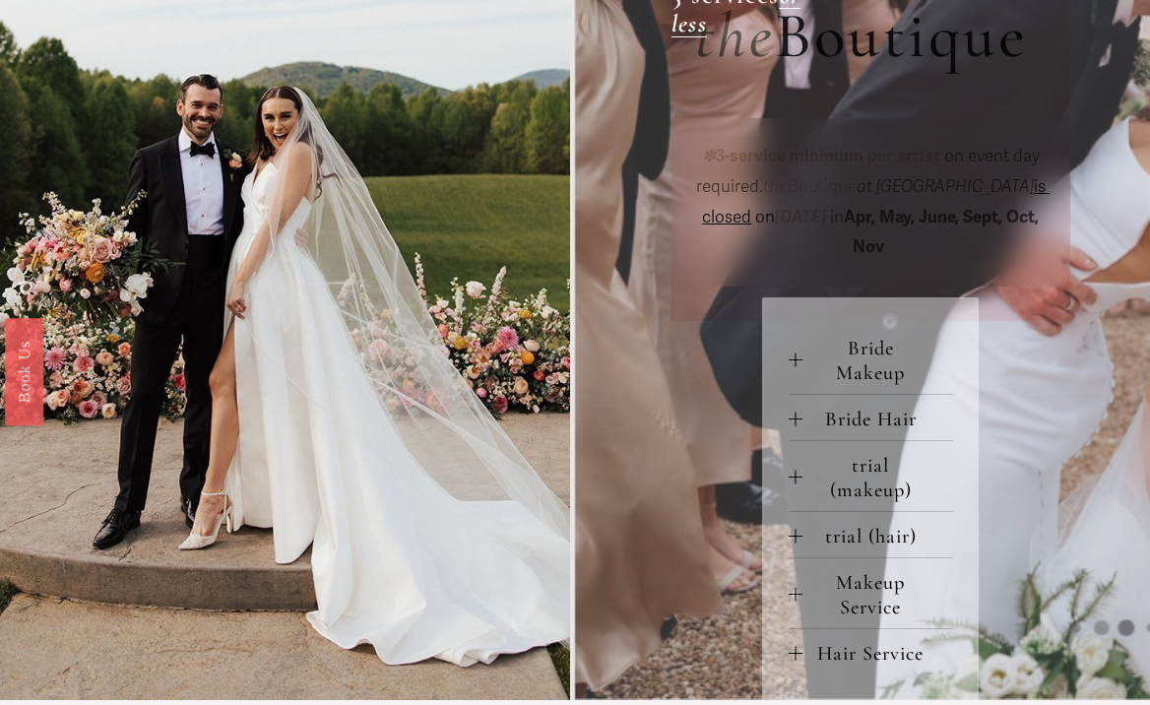
scroll to position [672, 0]
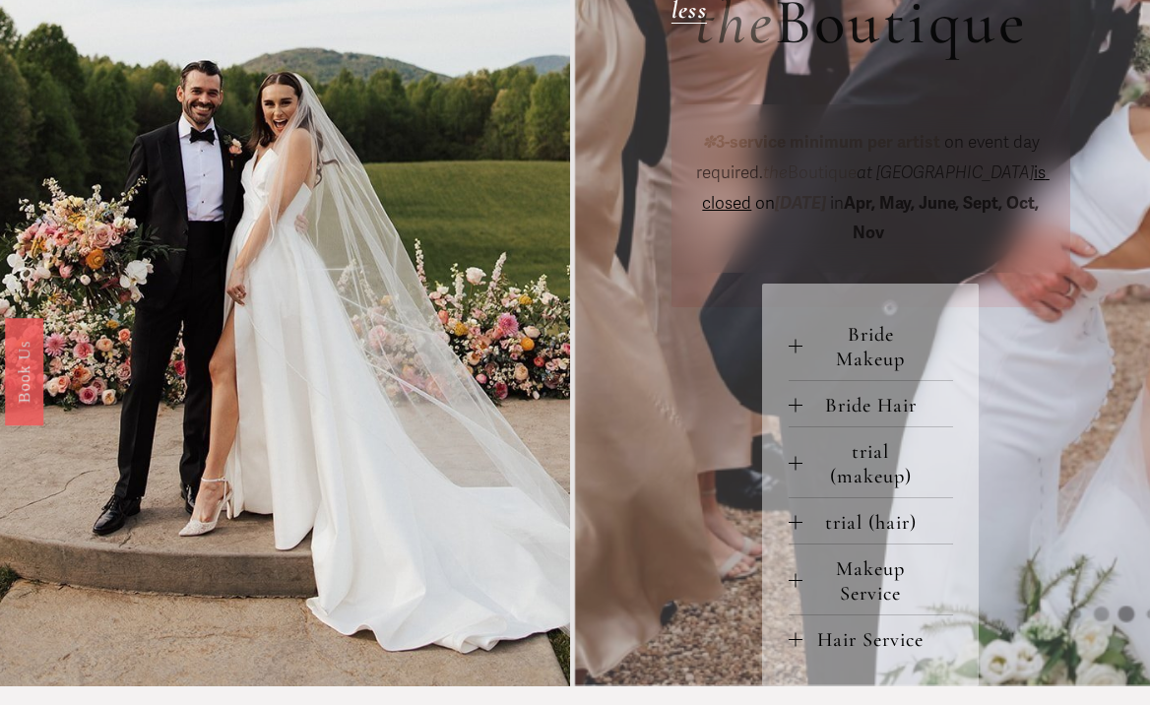
click at [823, 351] on span "Bride Makeup" at bounding box center [878, 346] width 151 height 49
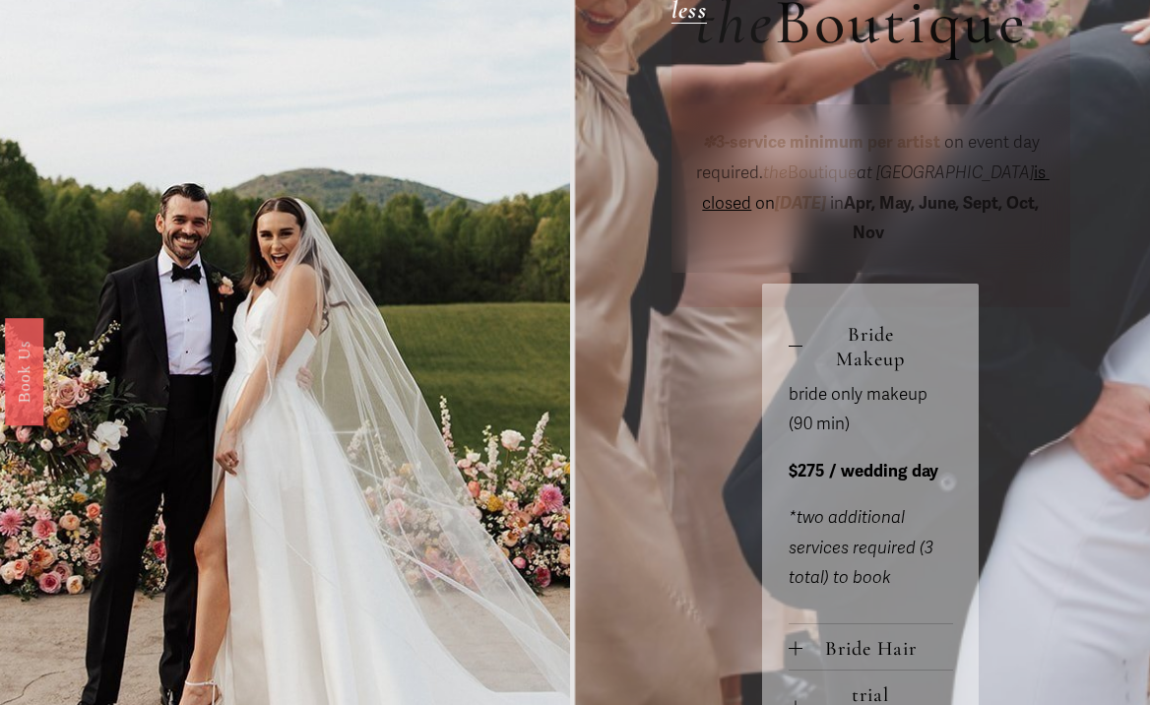
click at [823, 351] on span "Bride Makeup" at bounding box center [878, 346] width 151 height 49
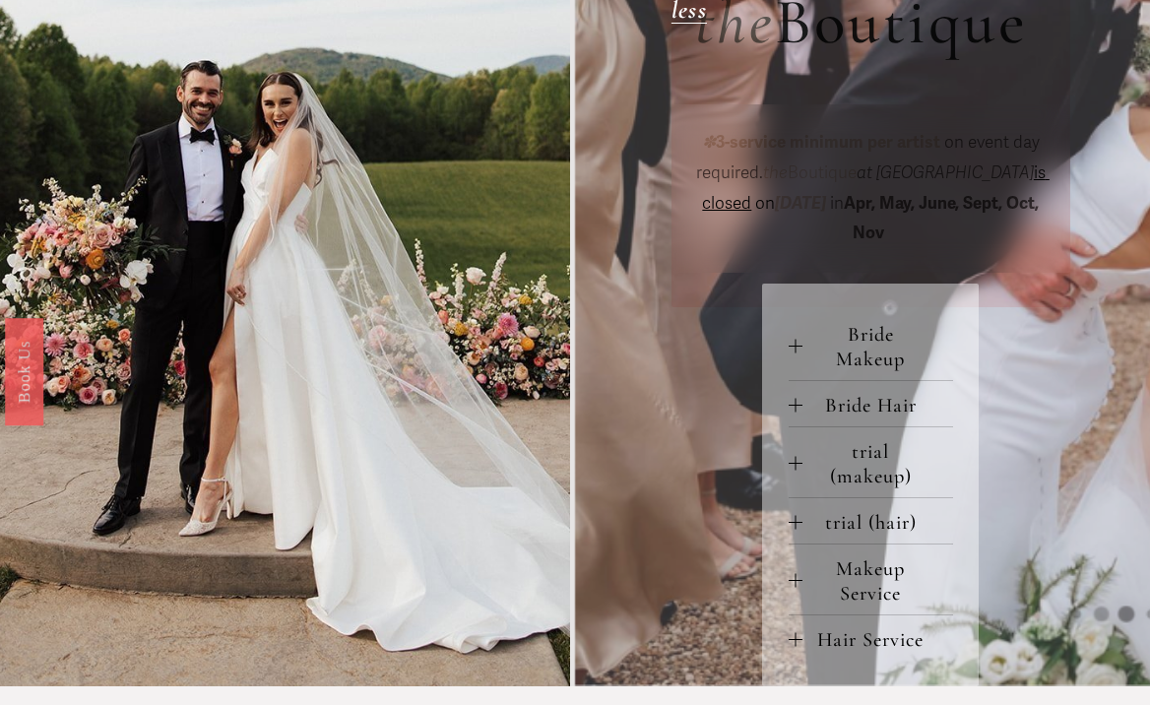
click at [828, 395] on span "Bride Hair" at bounding box center [878, 405] width 151 height 25
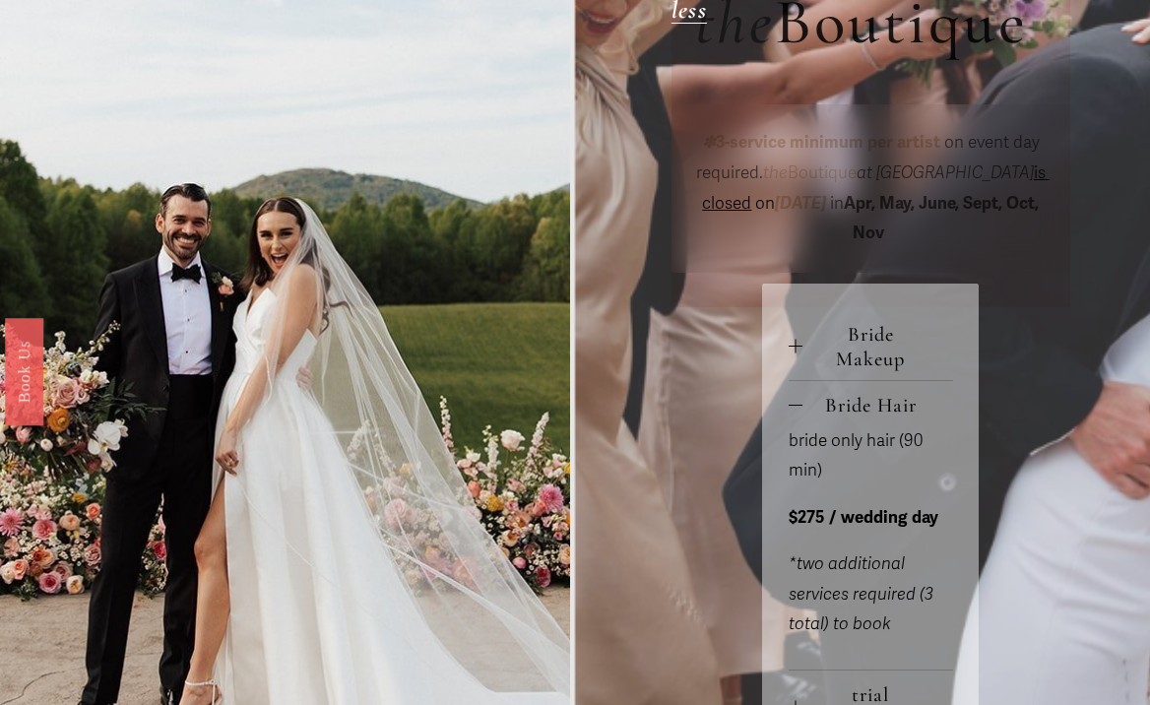
click at [828, 395] on span "Bride Hair" at bounding box center [878, 405] width 151 height 25
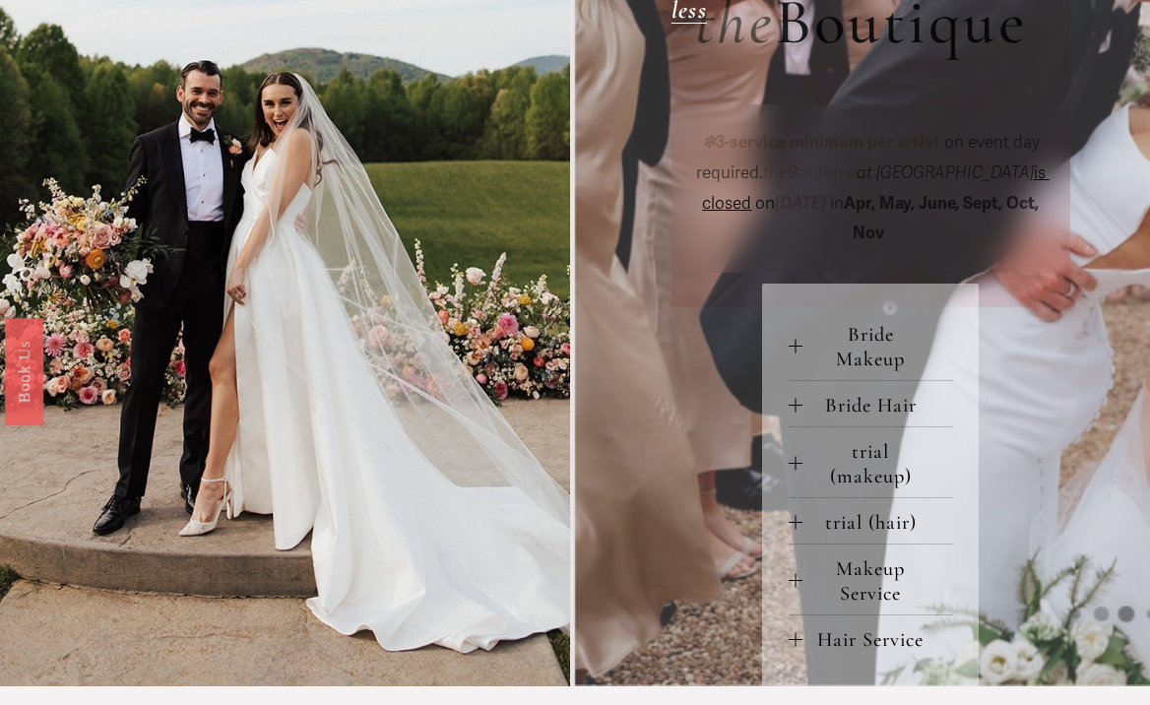
click at [832, 510] on span "trial (hair)" at bounding box center [878, 522] width 151 height 25
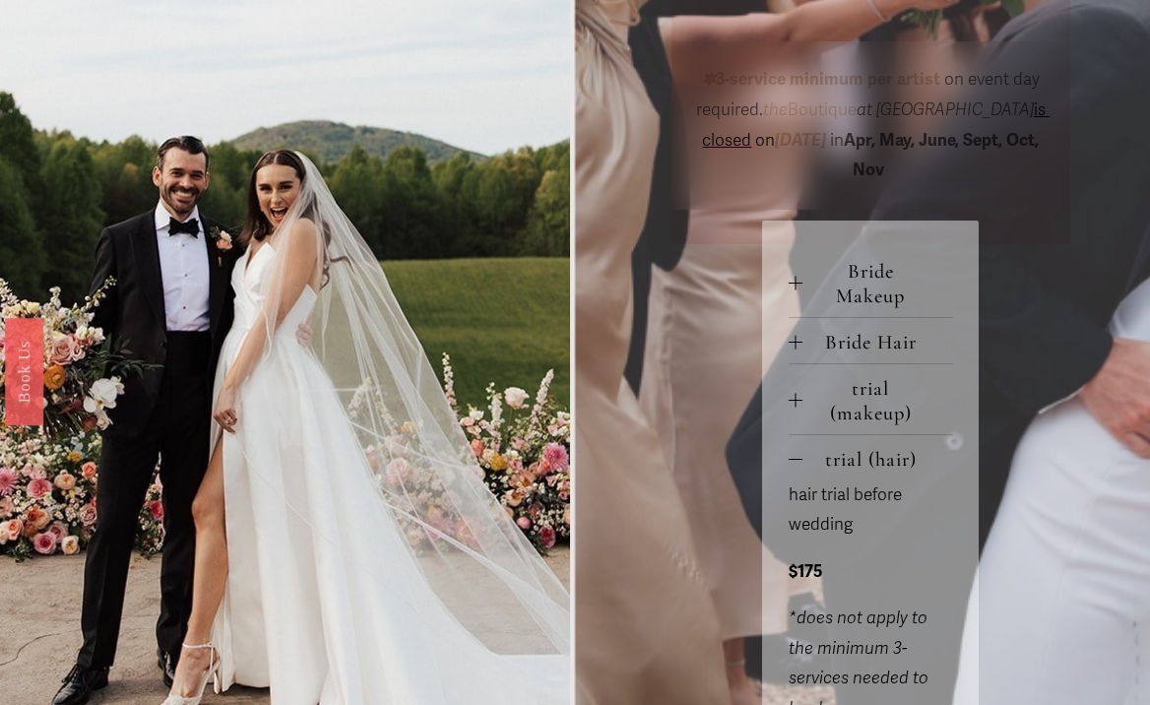
scroll to position [749, 0]
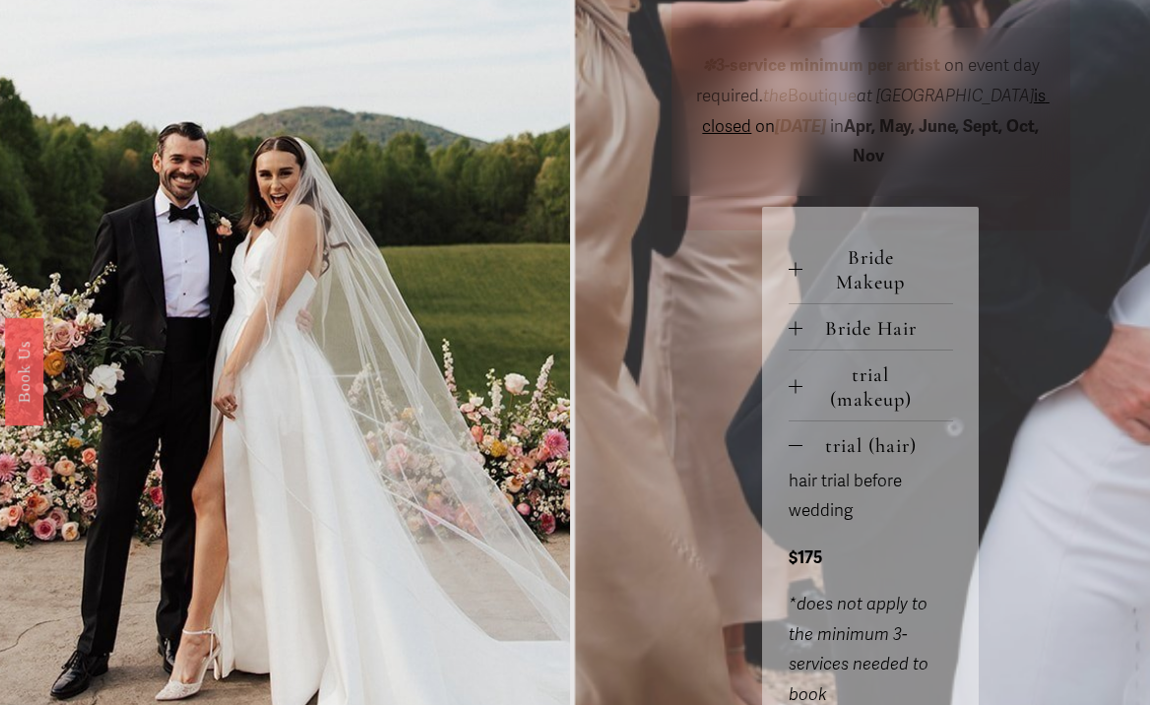
click at [856, 455] on span "trial (hair)" at bounding box center [878, 445] width 151 height 25
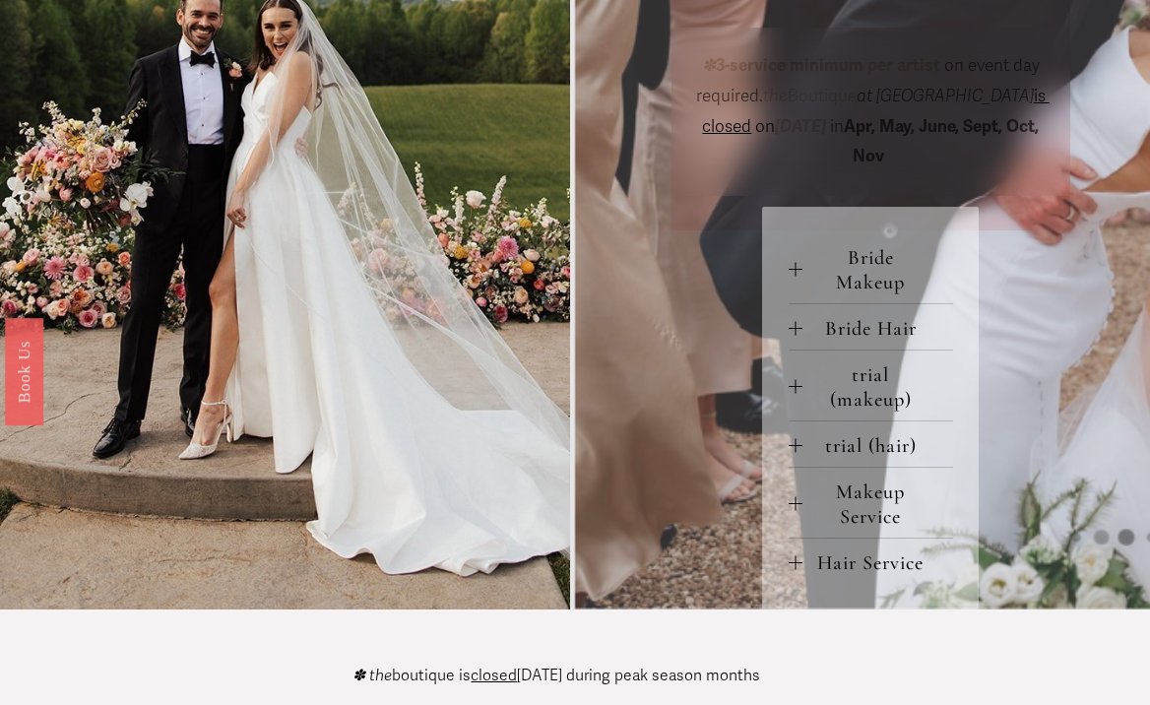
click at [837, 512] on span "Makeup Service" at bounding box center [878, 504] width 151 height 49
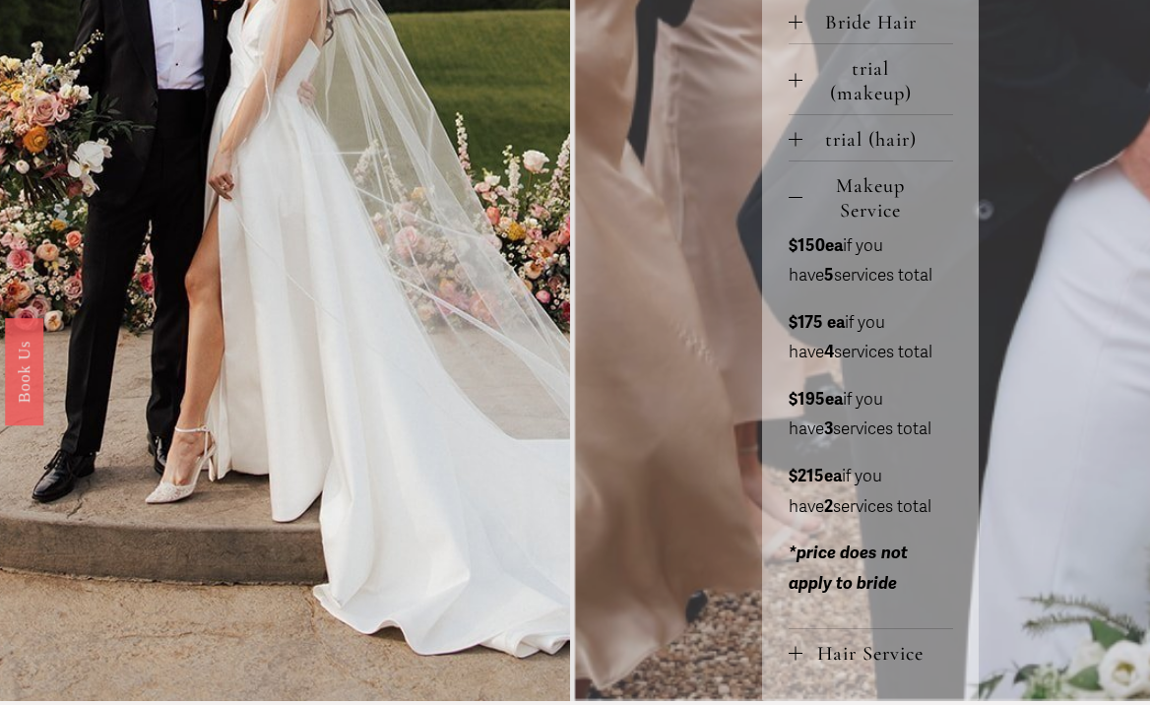
scroll to position [1058, 0]
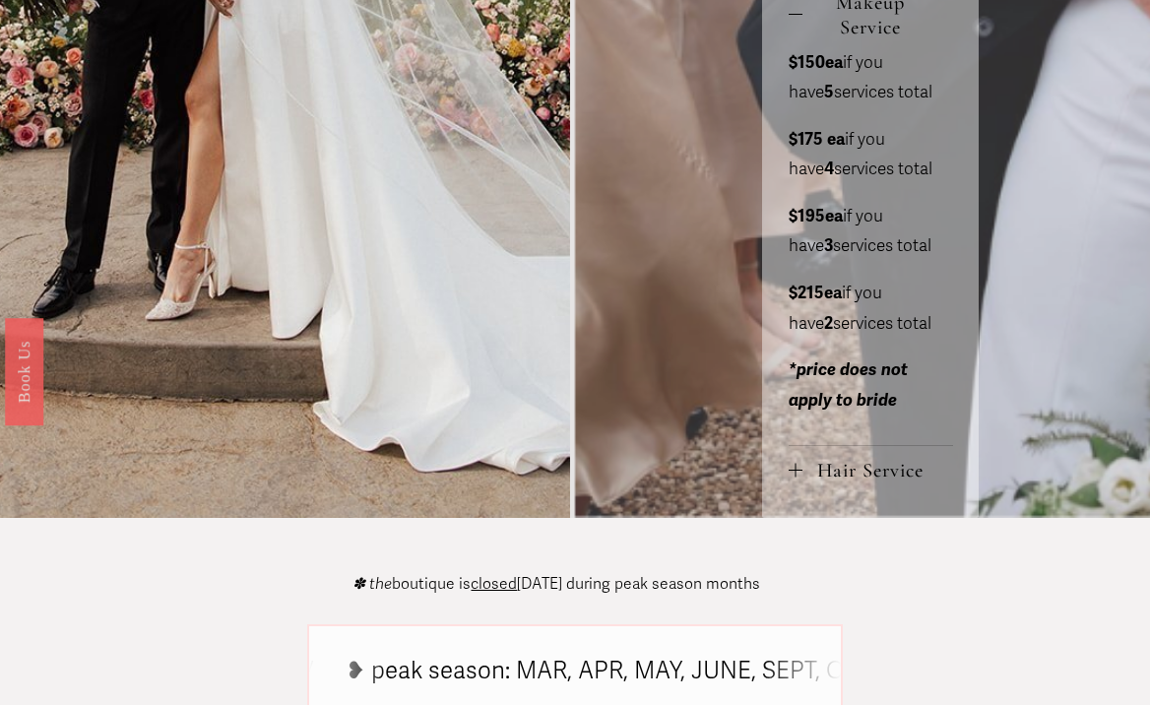
click at [867, 466] on span "Hair Service" at bounding box center [878, 470] width 151 height 25
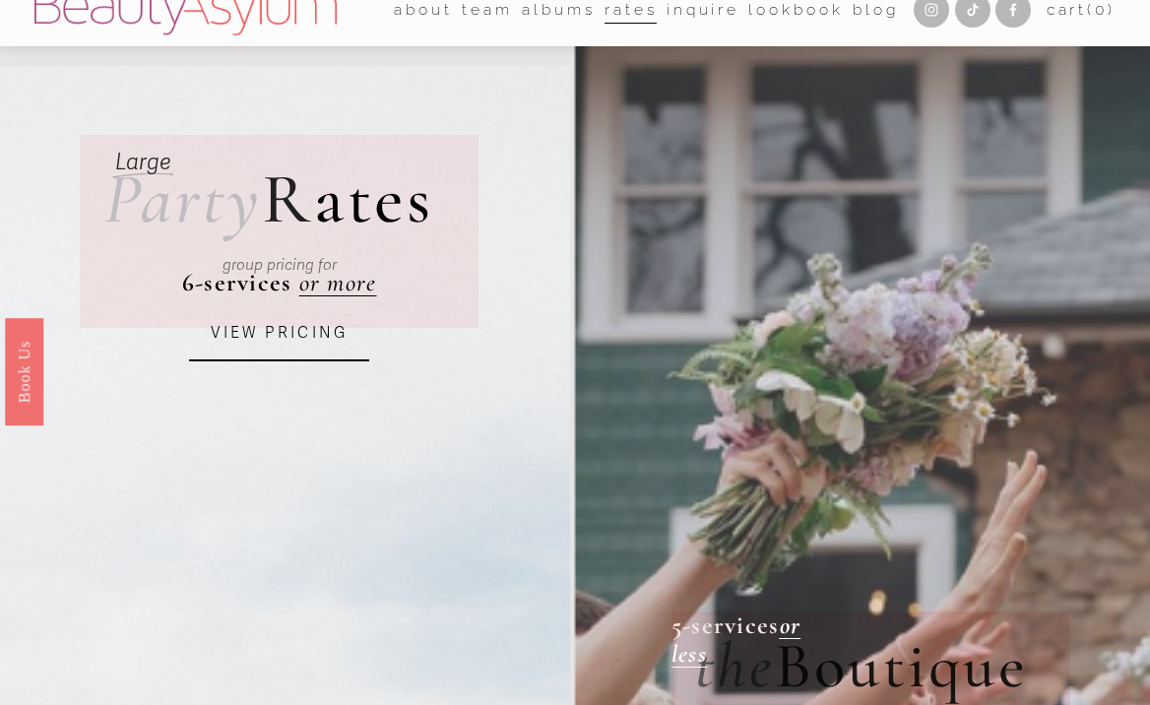
scroll to position [0, 0]
